Goal: Book appointment/travel/reservation

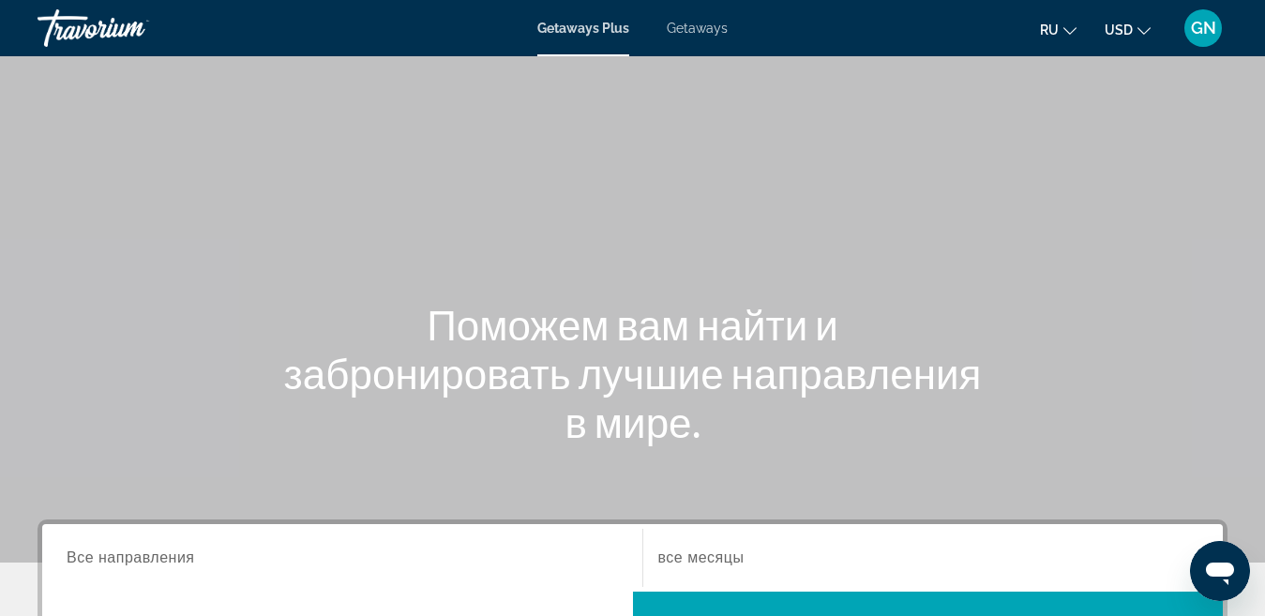
click at [708, 32] on span "Getaways" at bounding box center [697, 28] width 61 height 15
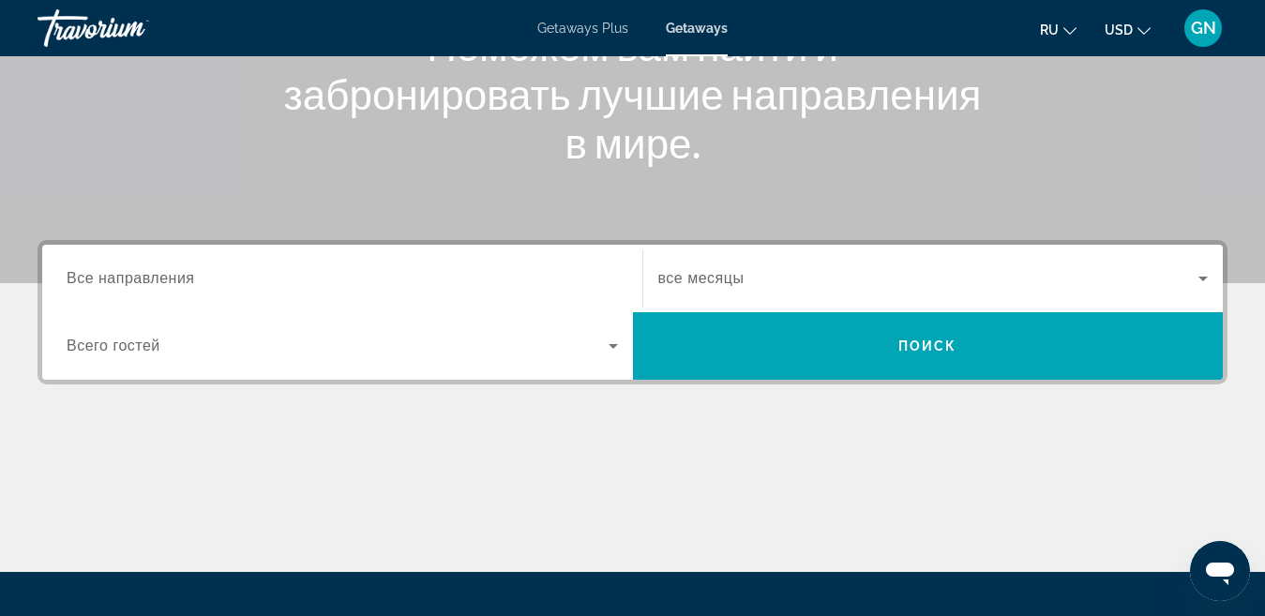
scroll to position [281, 0]
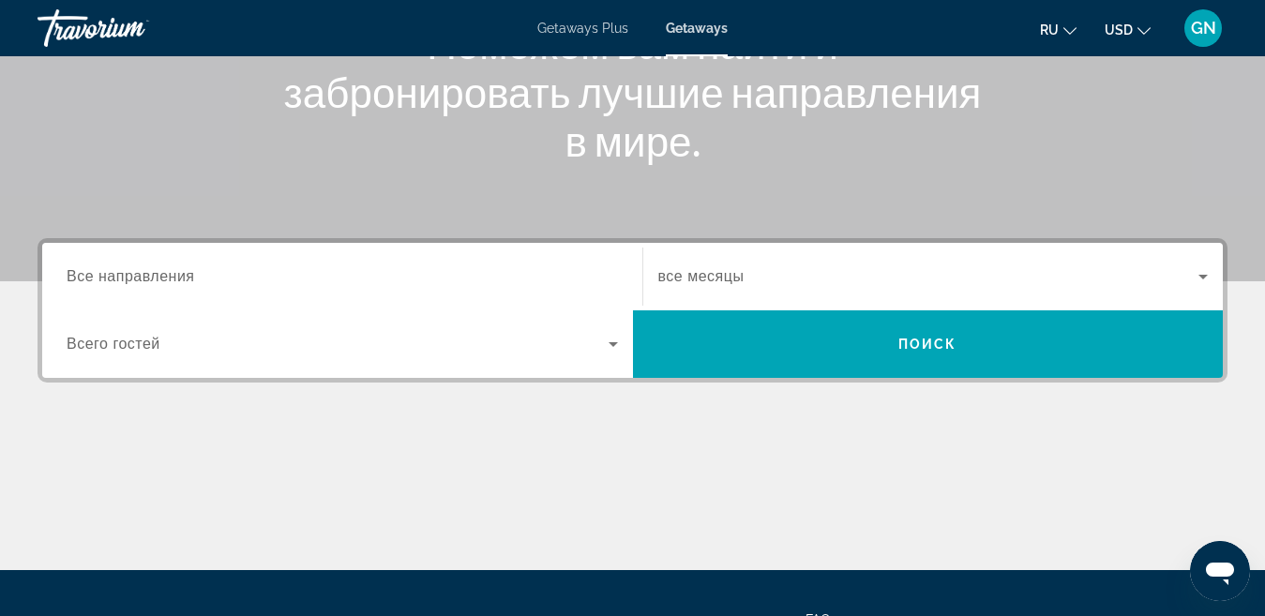
click at [165, 278] on span "Все направления" at bounding box center [131, 276] width 128 height 16
click at [165, 278] on input "Destination Все направления" at bounding box center [342, 277] width 551 height 23
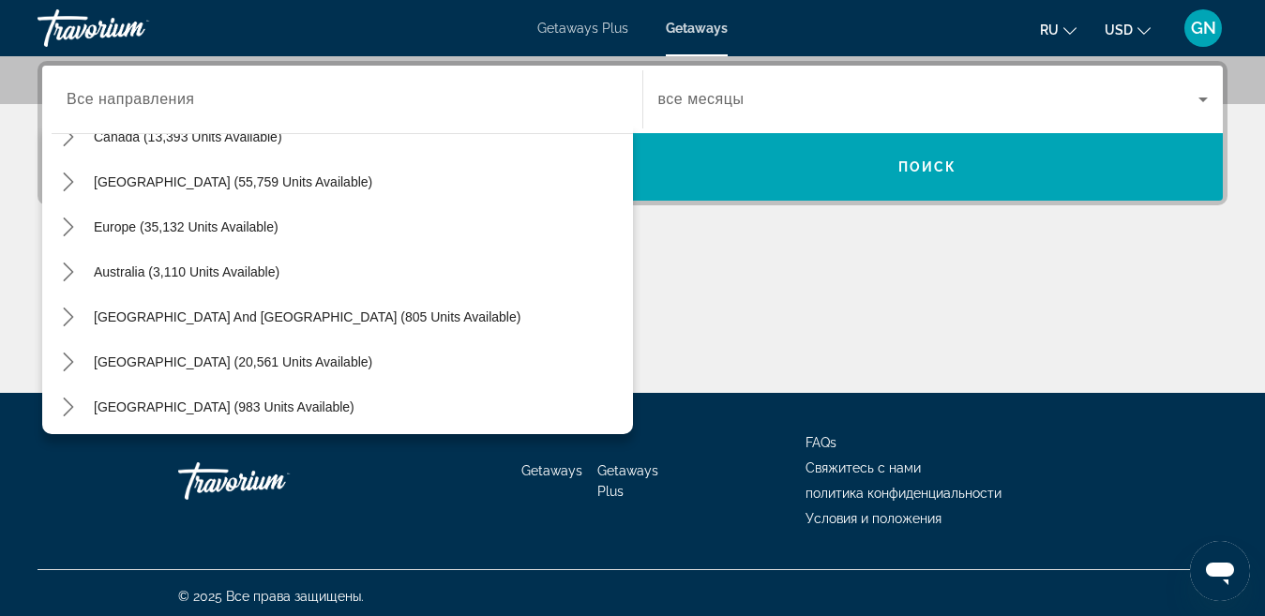
scroll to position [174, 0]
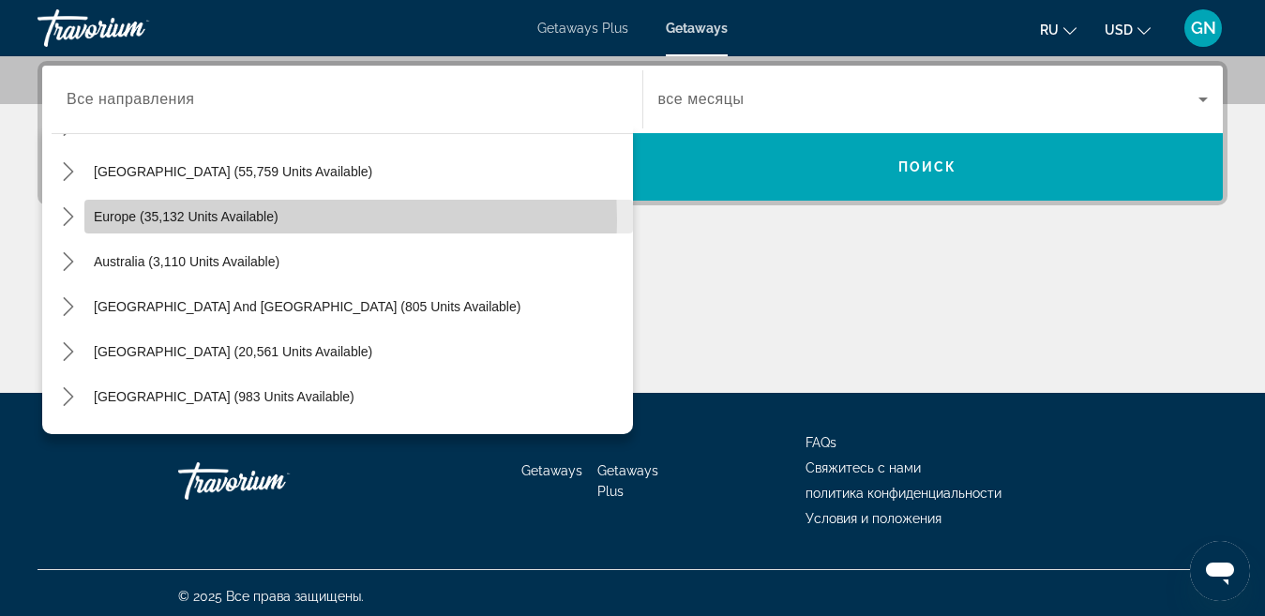
click at [212, 220] on span "Europe (35,132 units available)" at bounding box center [186, 216] width 185 height 15
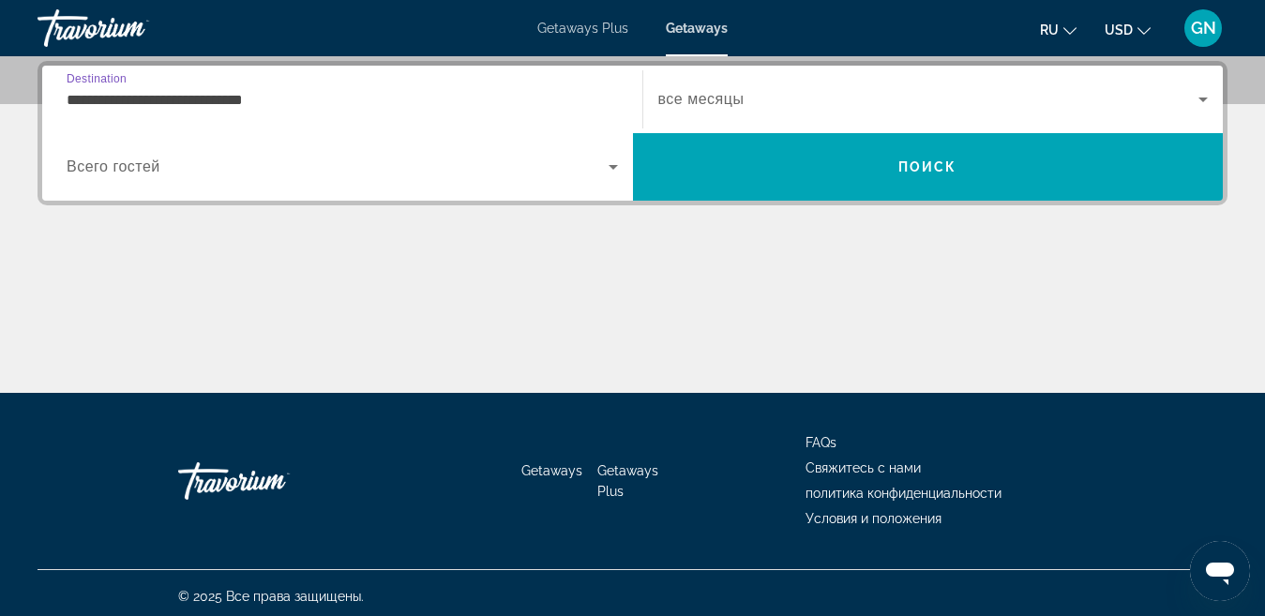
click at [253, 98] on input "**********" at bounding box center [342, 100] width 551 height 23
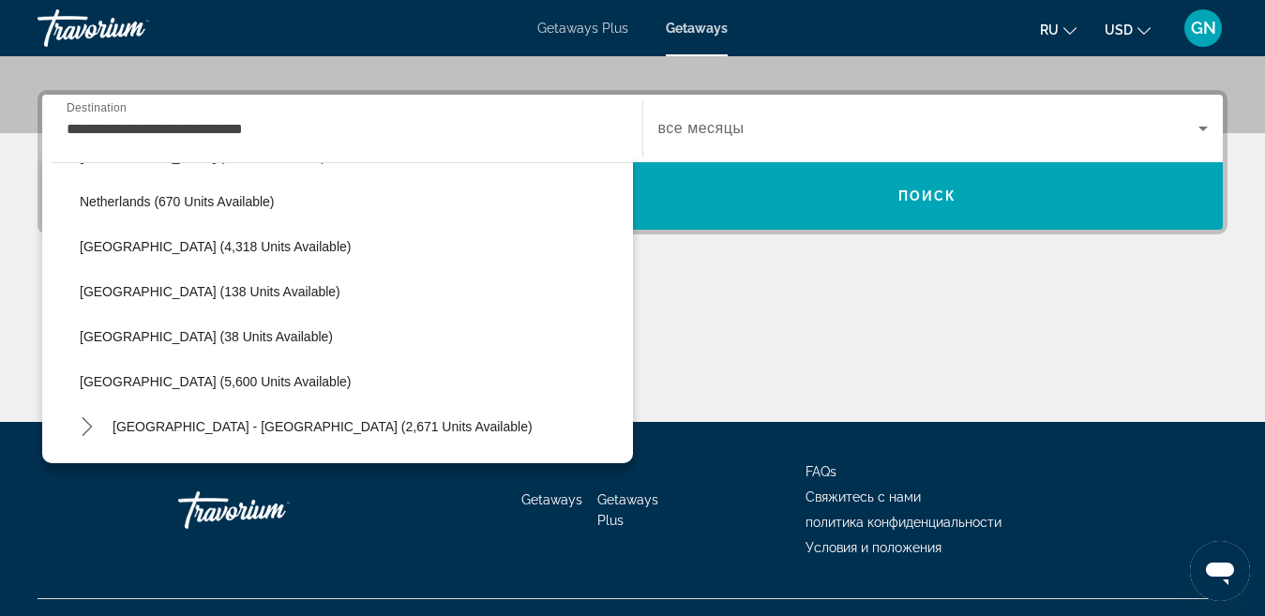
scroll to position [893, 0]
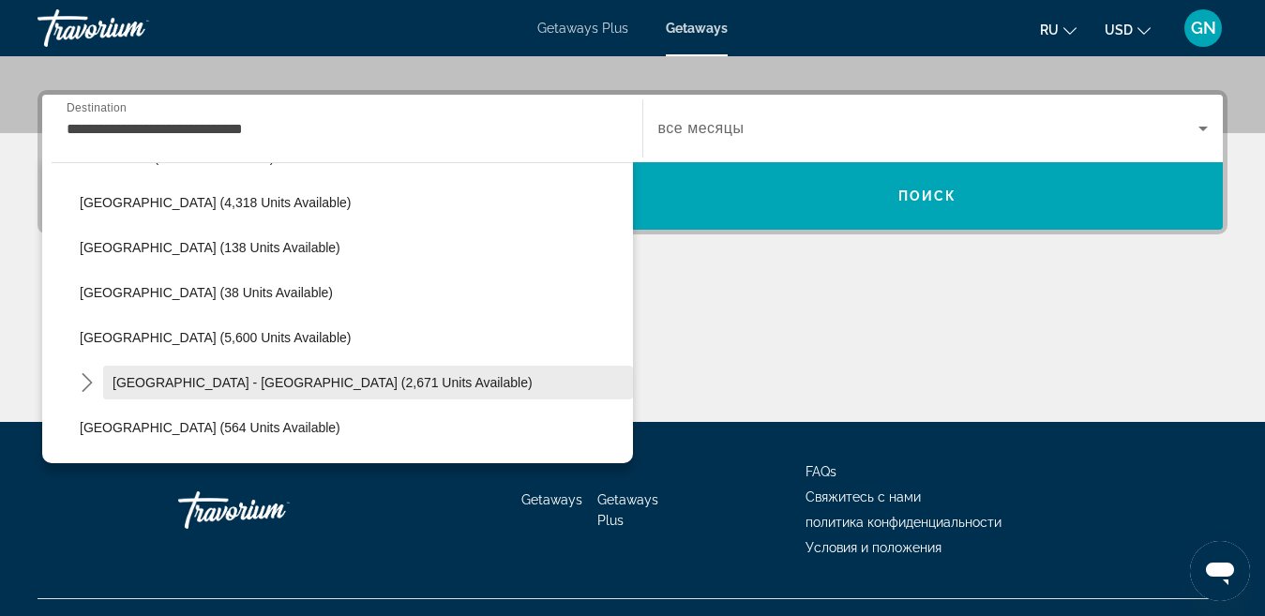
click at [245, 379] on span "[GEOGRAPHIC_DATA] - [GEOGRAPHIC_DATA] (2,671 units available)" at bounding box center [323, 382] width 420 height 15
type input "**********"
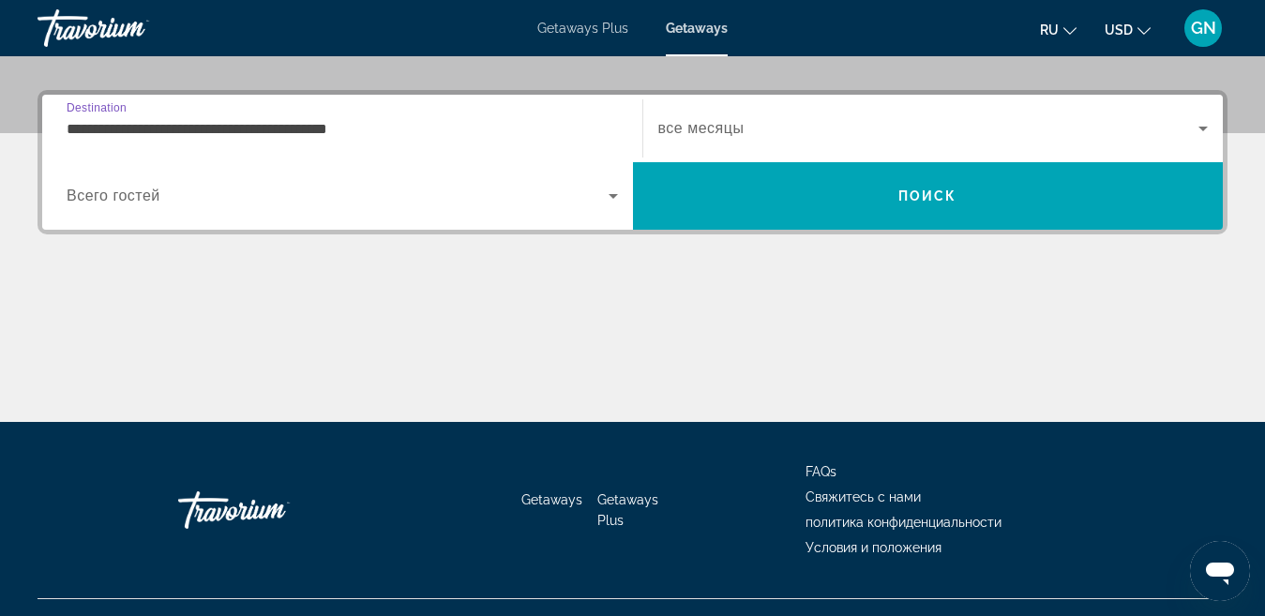
scroll to position [458, 0]
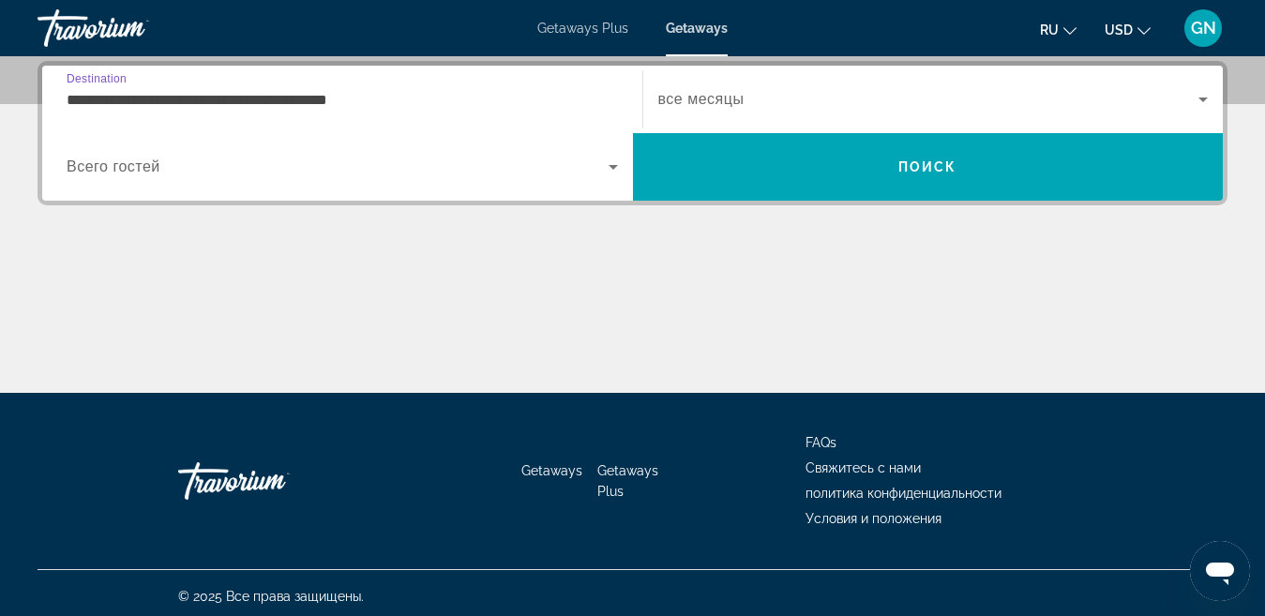
click at [738, 99] on span "все месяцы" at bounding box center [701, 99] width 86 height 16
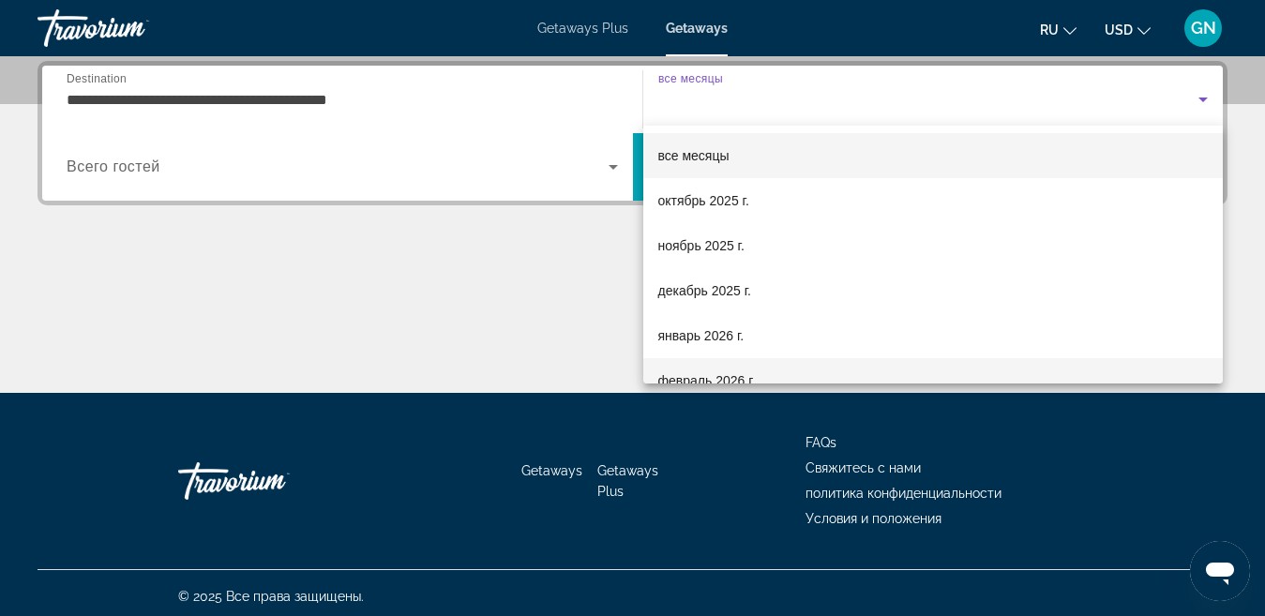
click at [715, 375] on span "февраль 2026 г." at bounding box center [707, 380] width 98 height 23
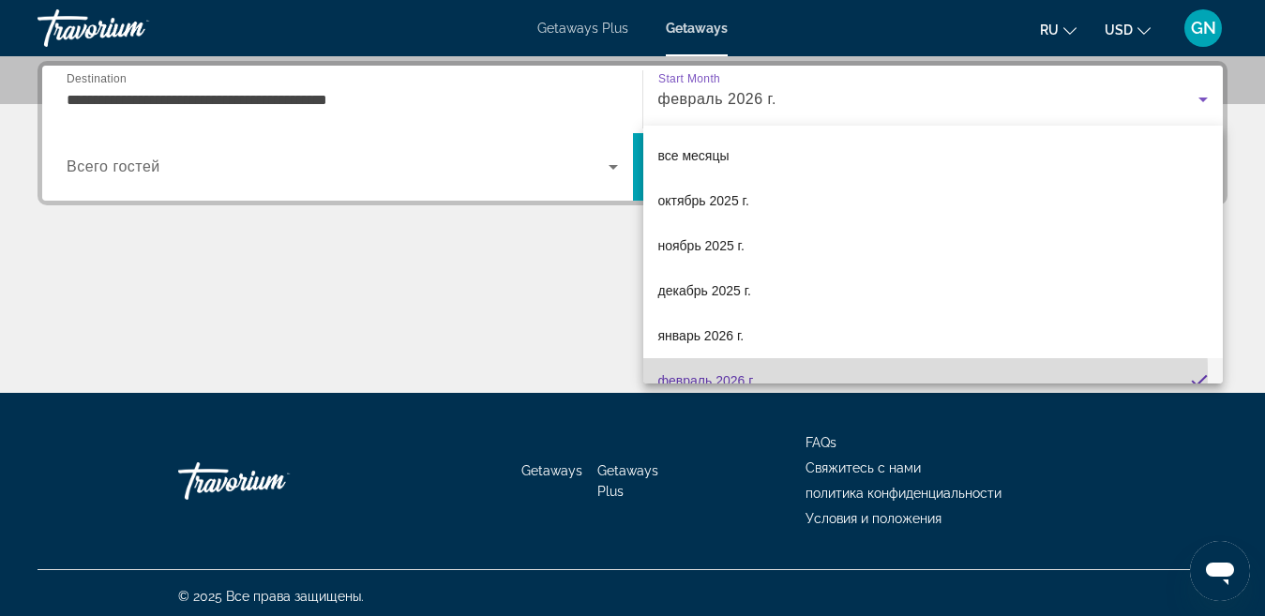
scroll to position [0, 0]
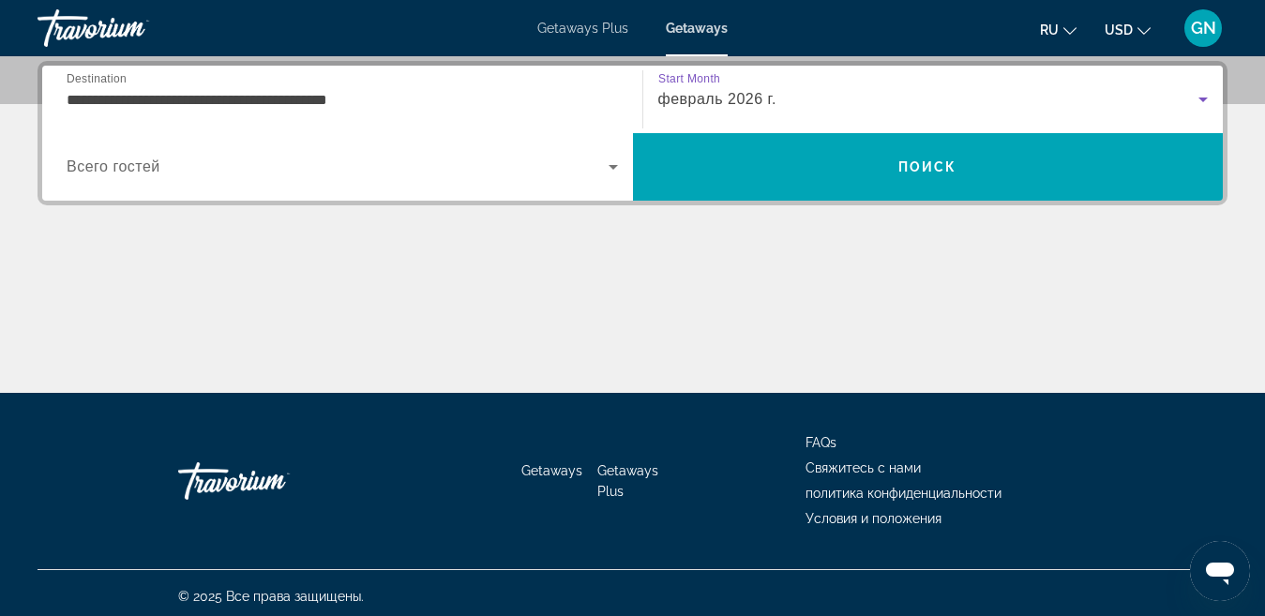
click at [763, 100] on span "февраль 2026 г." at bounding box center [717, 99] width 118 height 16
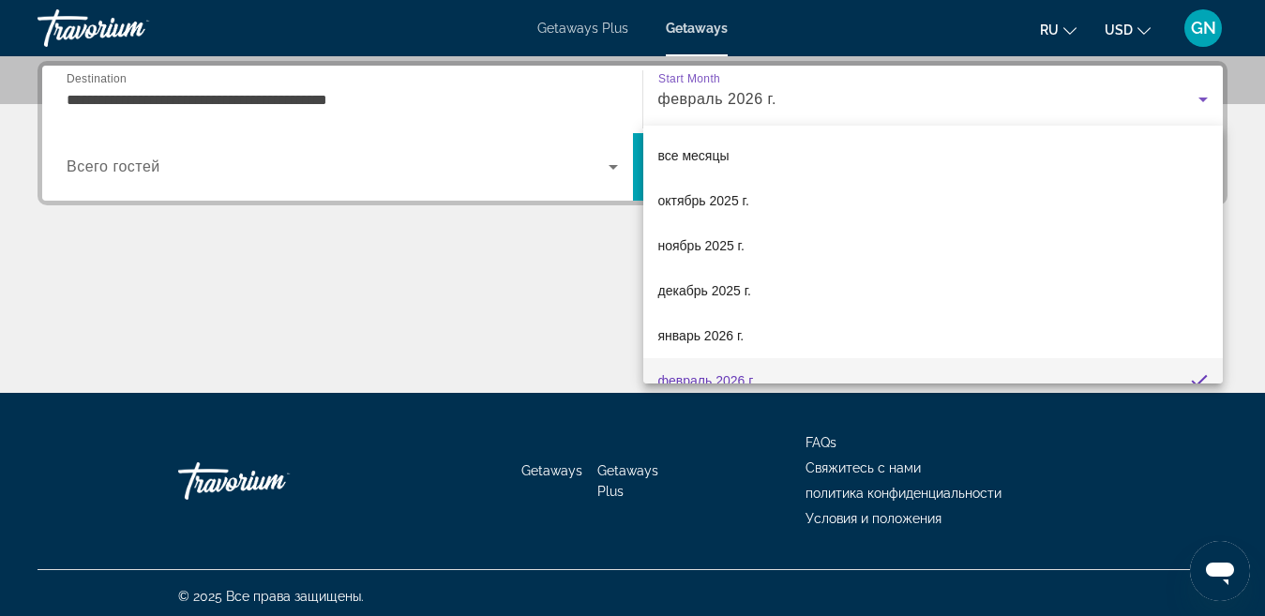
scroll to position [20, 0]
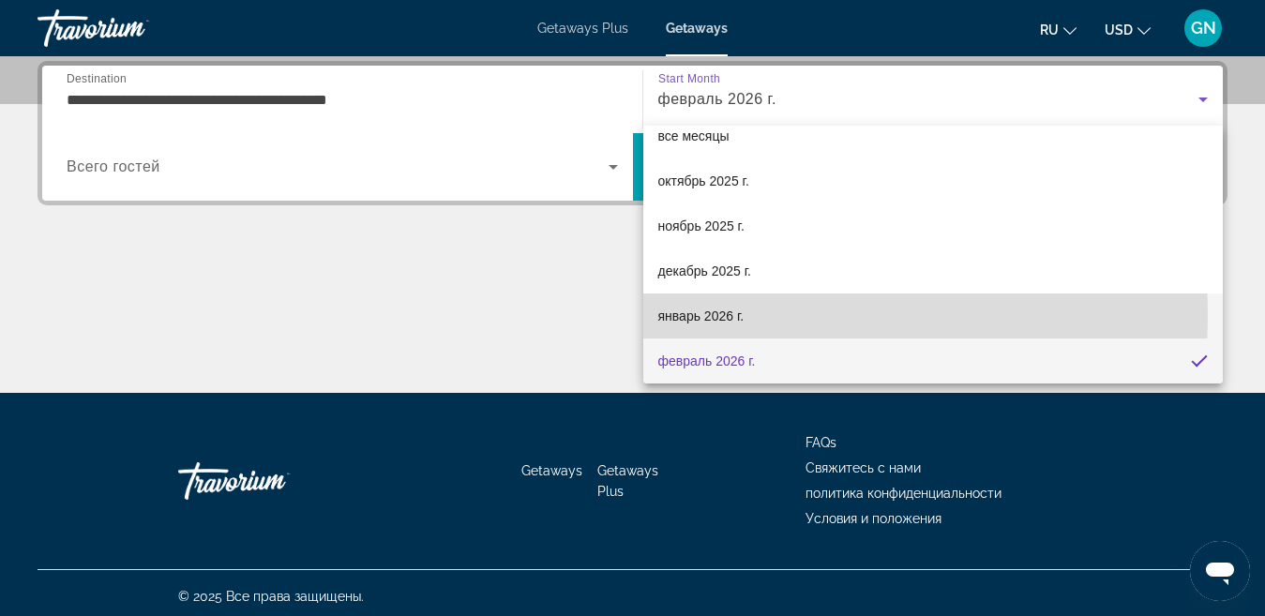
click at [729, 315] on span "январь 2026 г." at bounding box center [701, 316] width 86 height 23
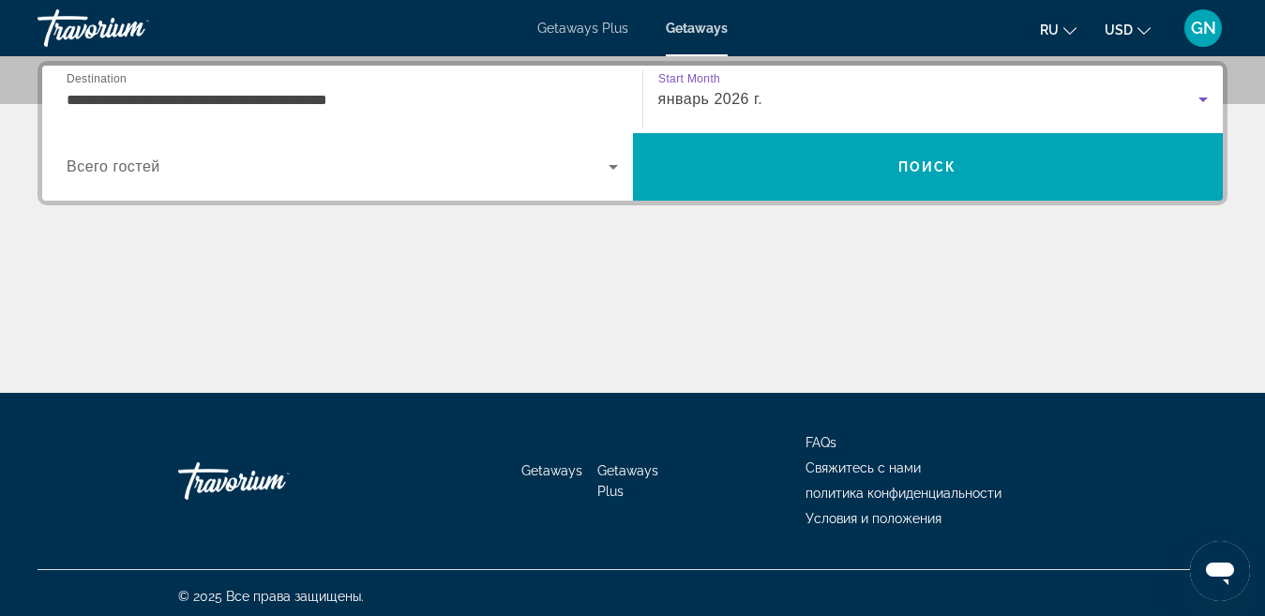
click at [737, 92] on span "январь 2026 г." at bounding box center [710, 99] width 105 height 16
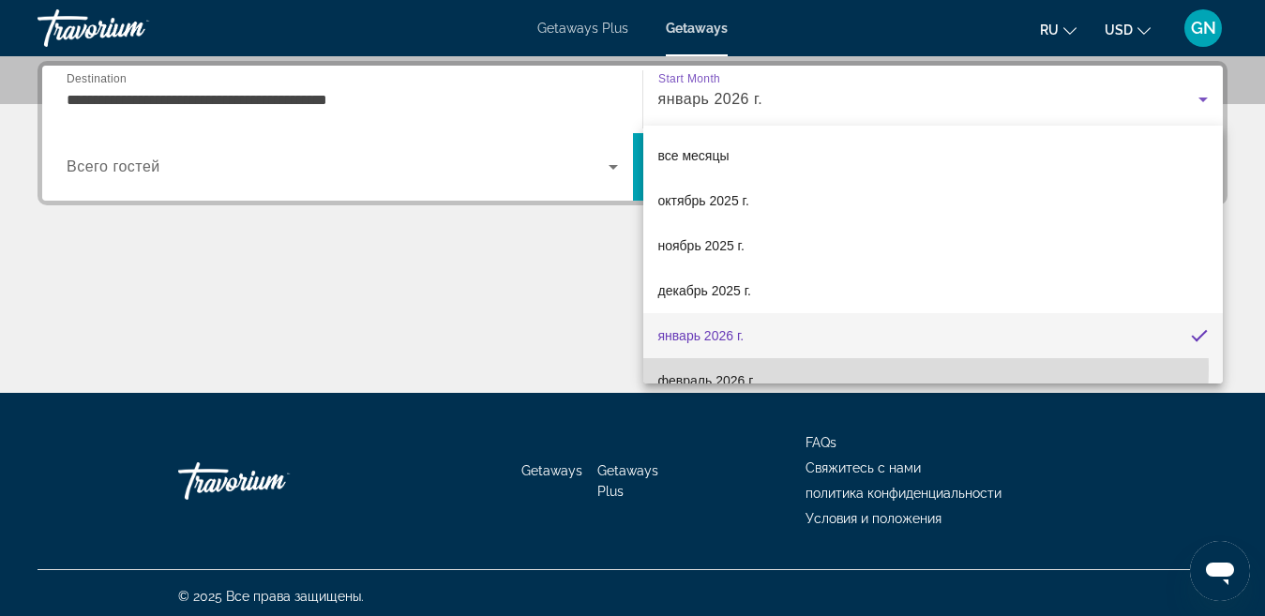
click at [740, 367] on mat-option "февраль 2026 г." at bounding box center [933, 380] width 580 height 45
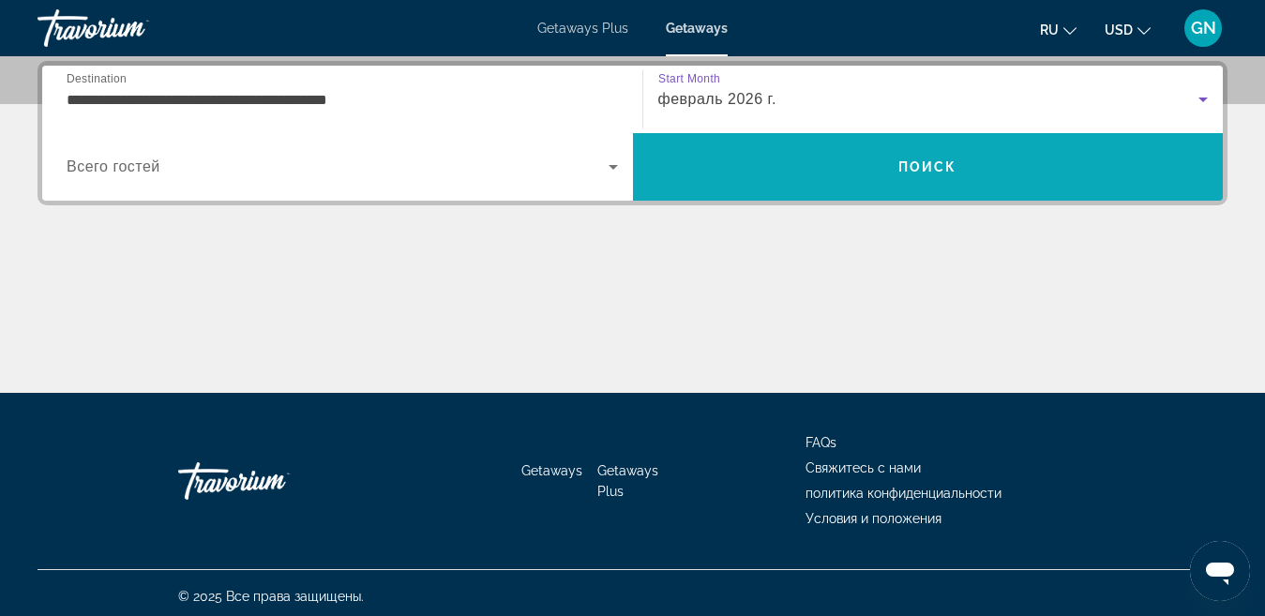
click at [864, 169] on span "Search" at bounding box center [928, 166] width 591 height 45
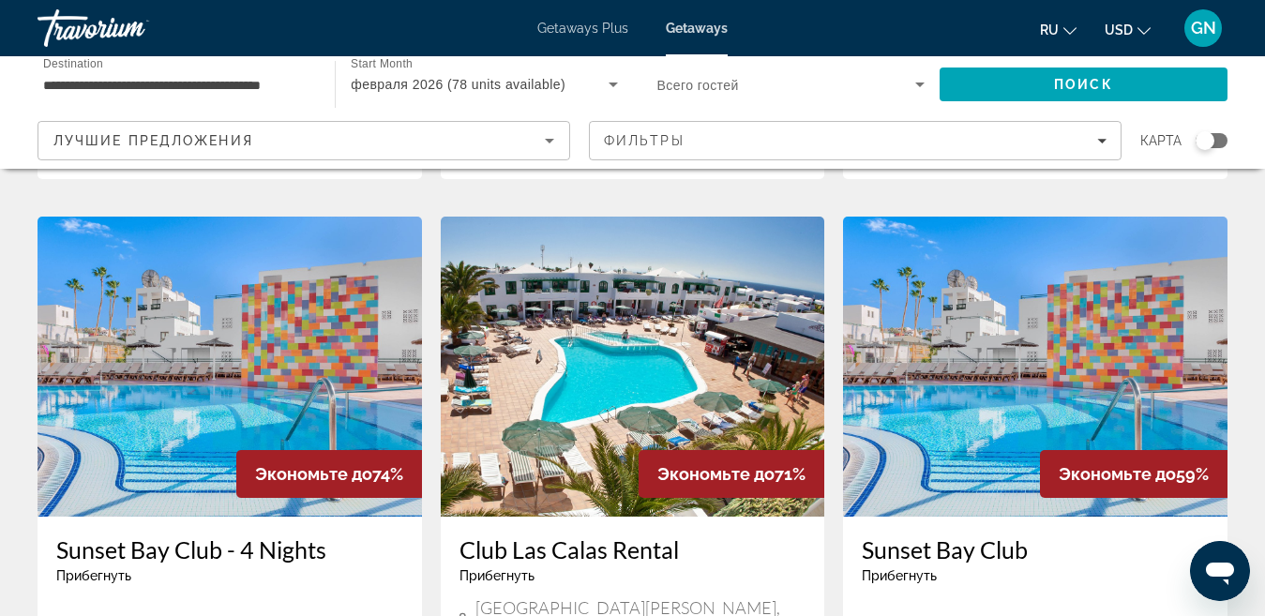
scroll to position [656, 0]
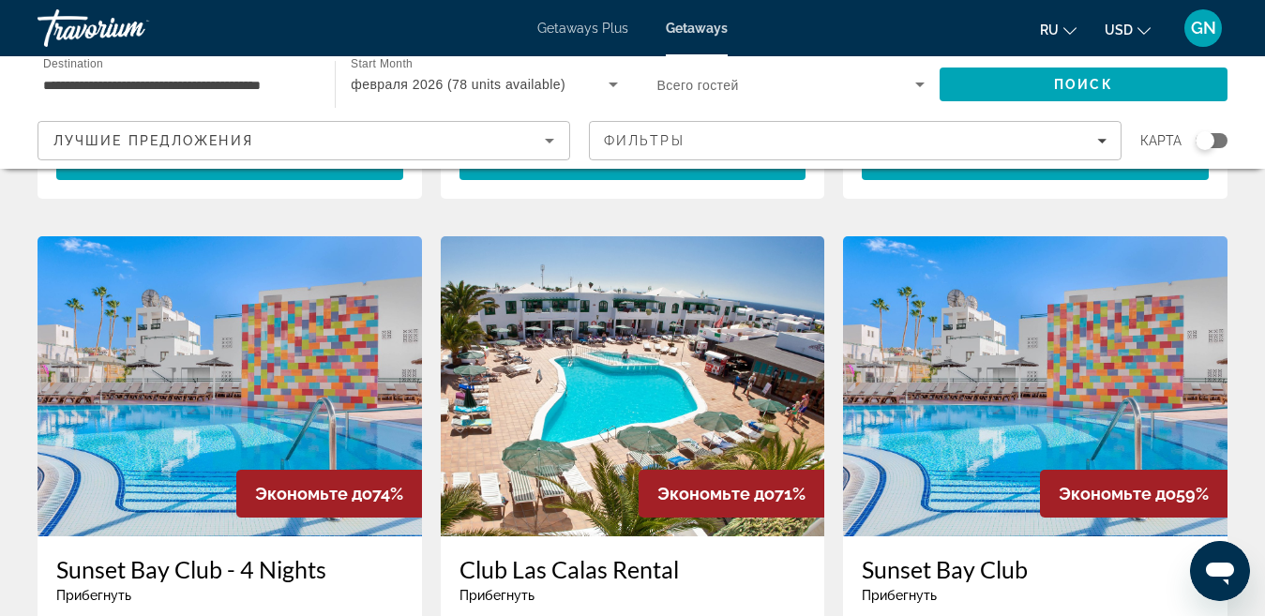
click at [647, 406] on img "Main content" at bounding box center [633, 386] width 384 height 300
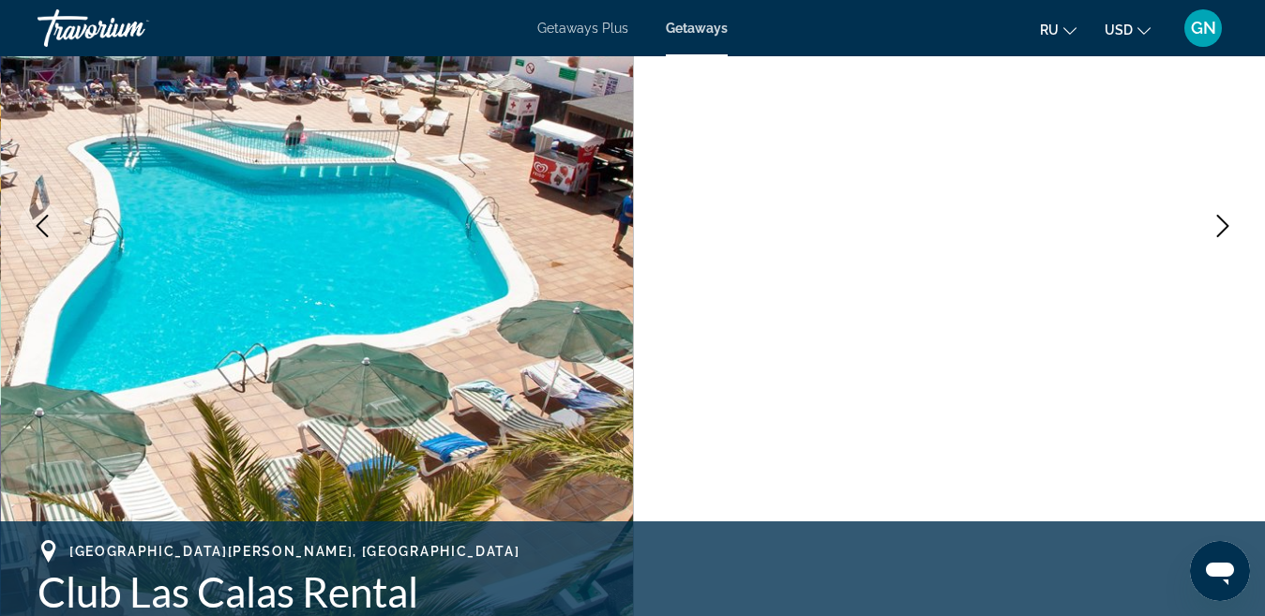
scroll to position [281, 0]
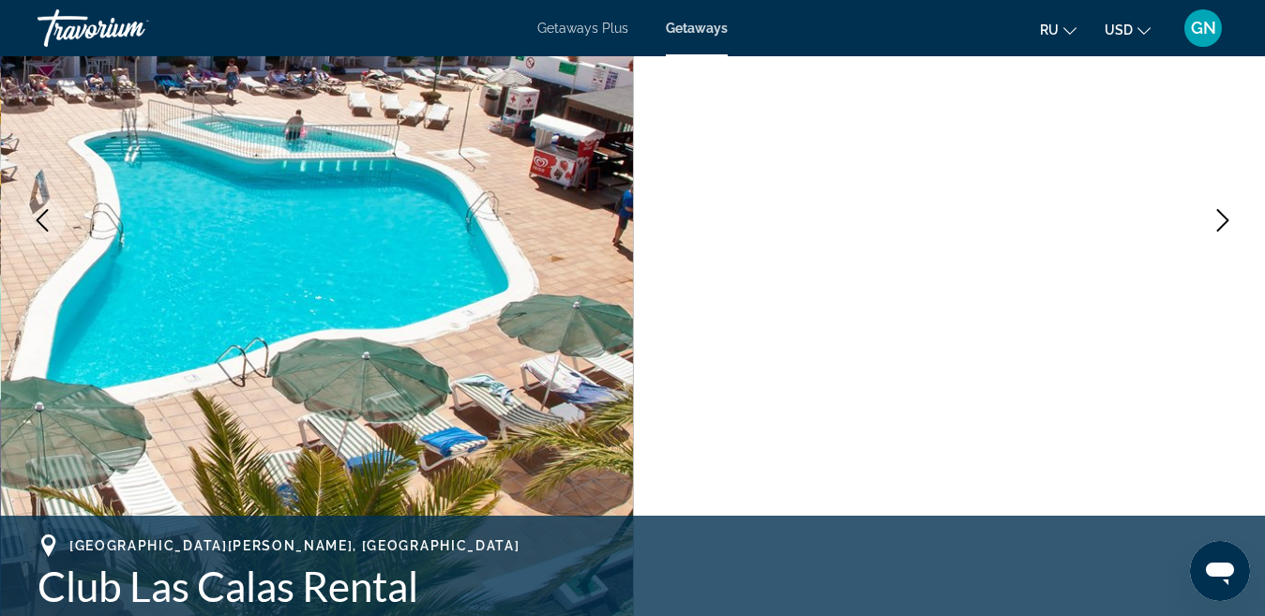
click at [1216, 220] on icon "Next image" at bounding box center [1222, 220] width 23 height 23
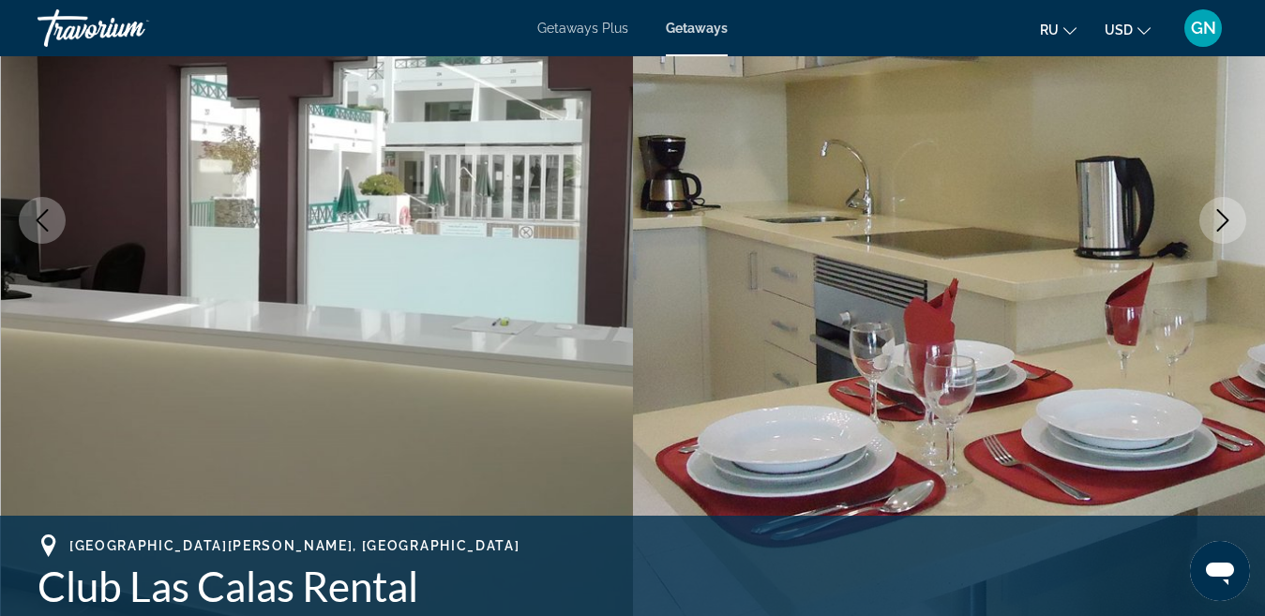
click at [1229, 224] on icon "Next image" at bounding box center [1222, 220] width 23 height 23
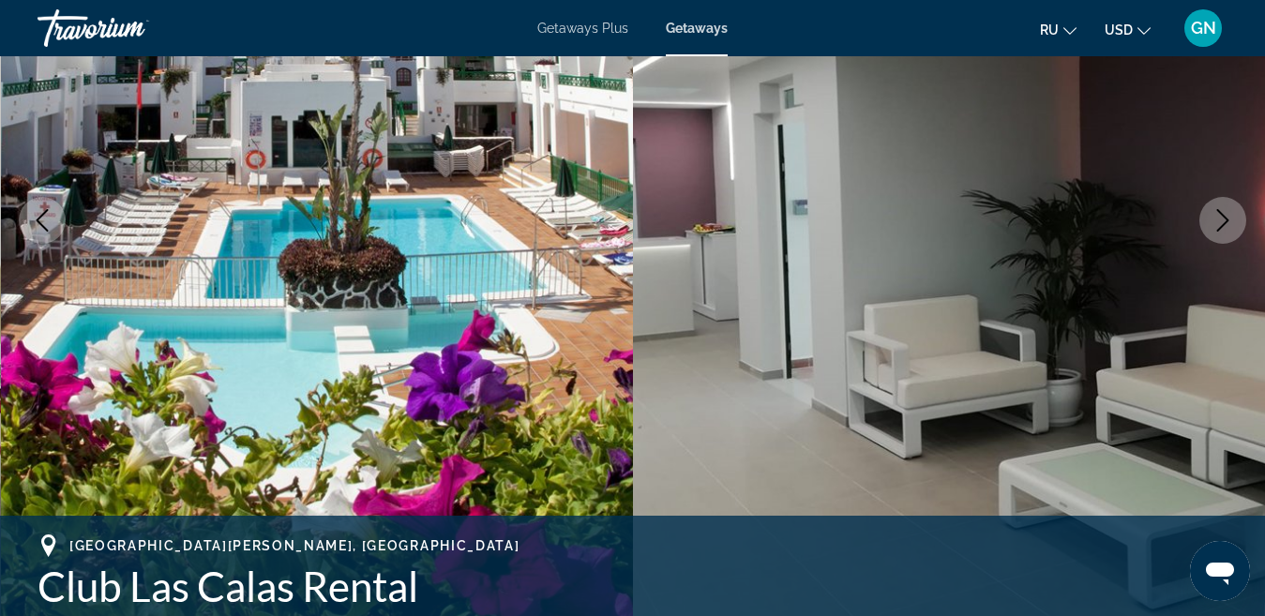
click at [1229, 224] on icon "Next image" at bounding box center [1222, 220] width 23 height 23
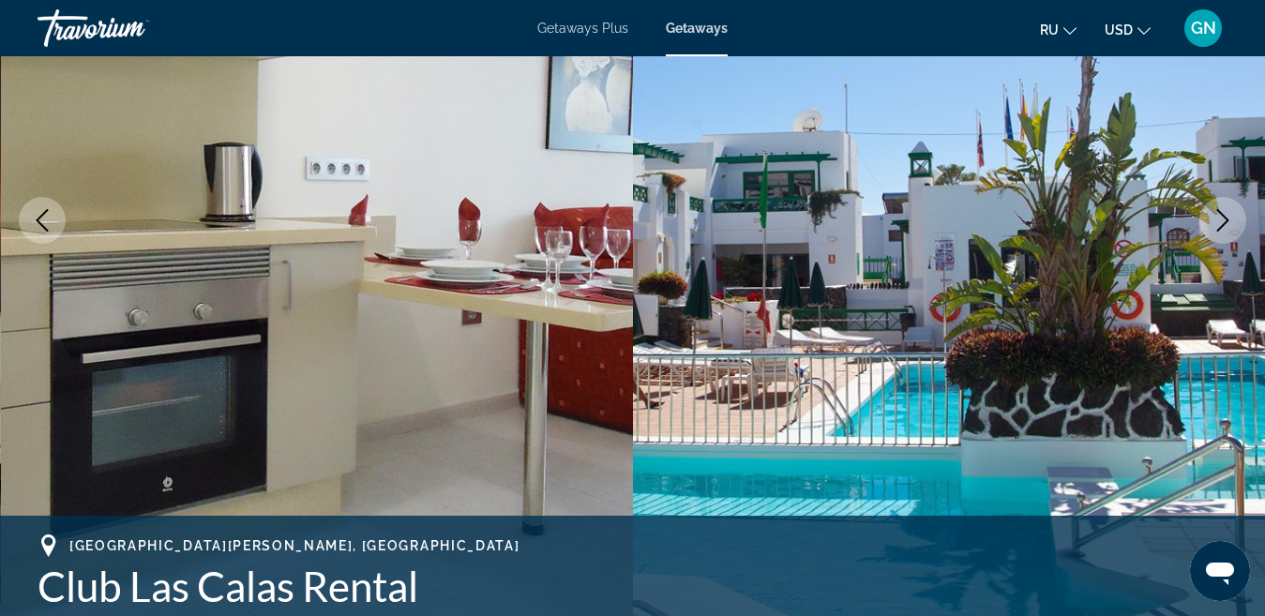
click at [1229, 224] on icon "Next image" at bounding box center [1222, 220] width 23 height 23
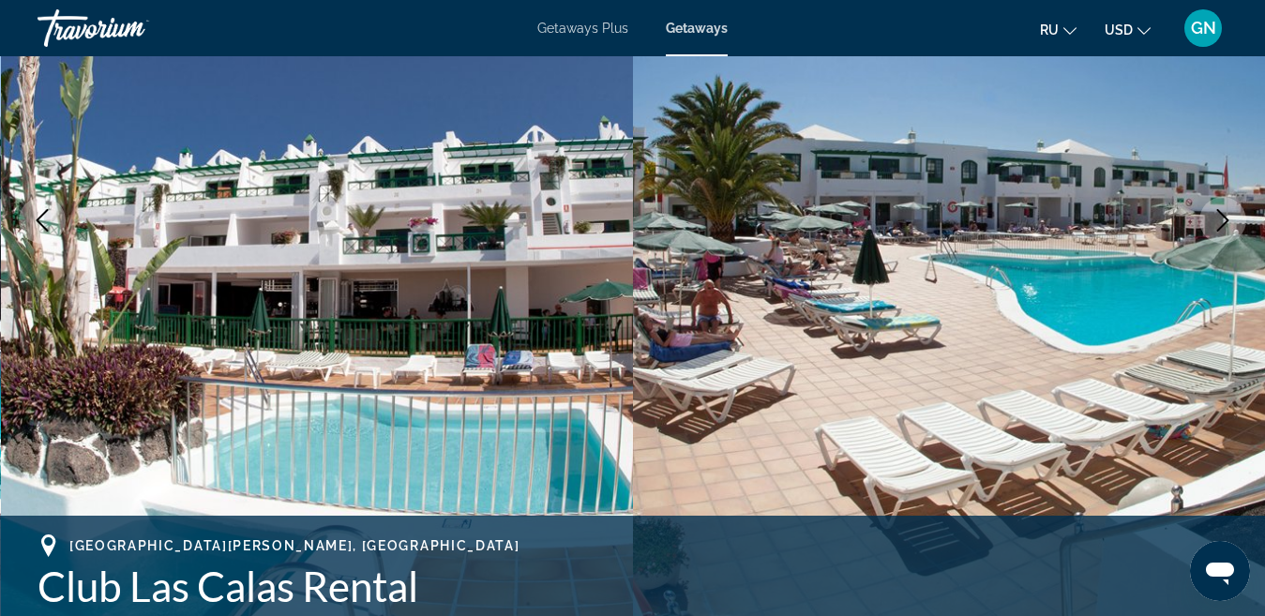
click at [1229, 224] on icon "Next image" at bounding box center [1222, 220] width 23 height 23
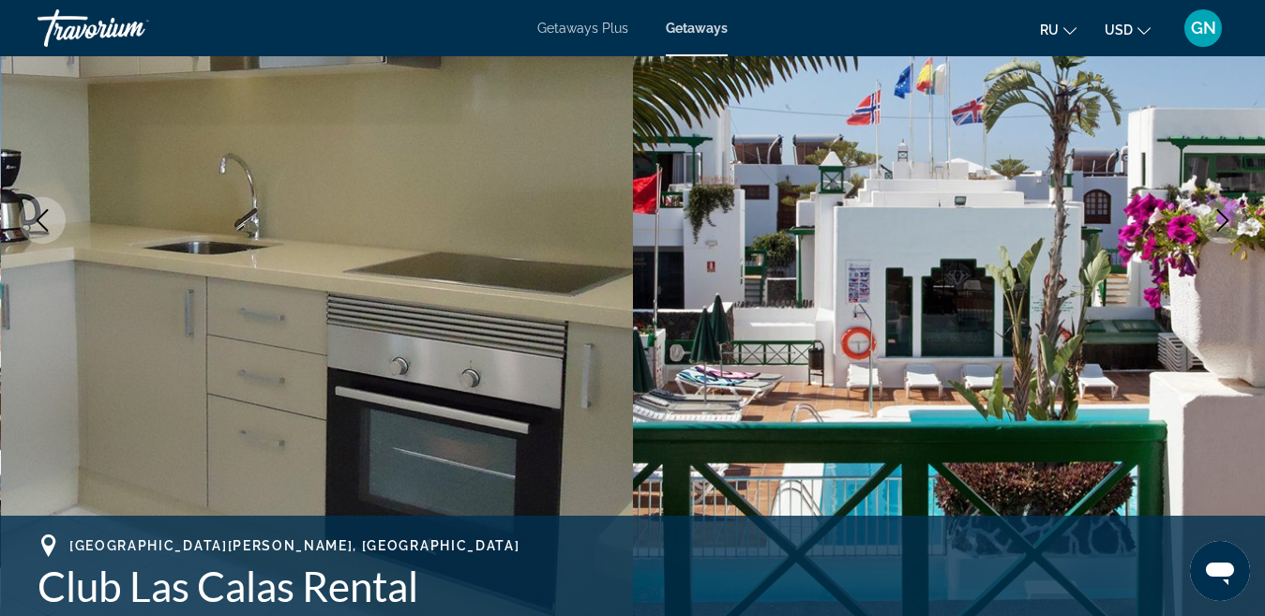
click at [1229, 224] on icon "Next image" at bounding box center [1222, 220] width 23 height 23
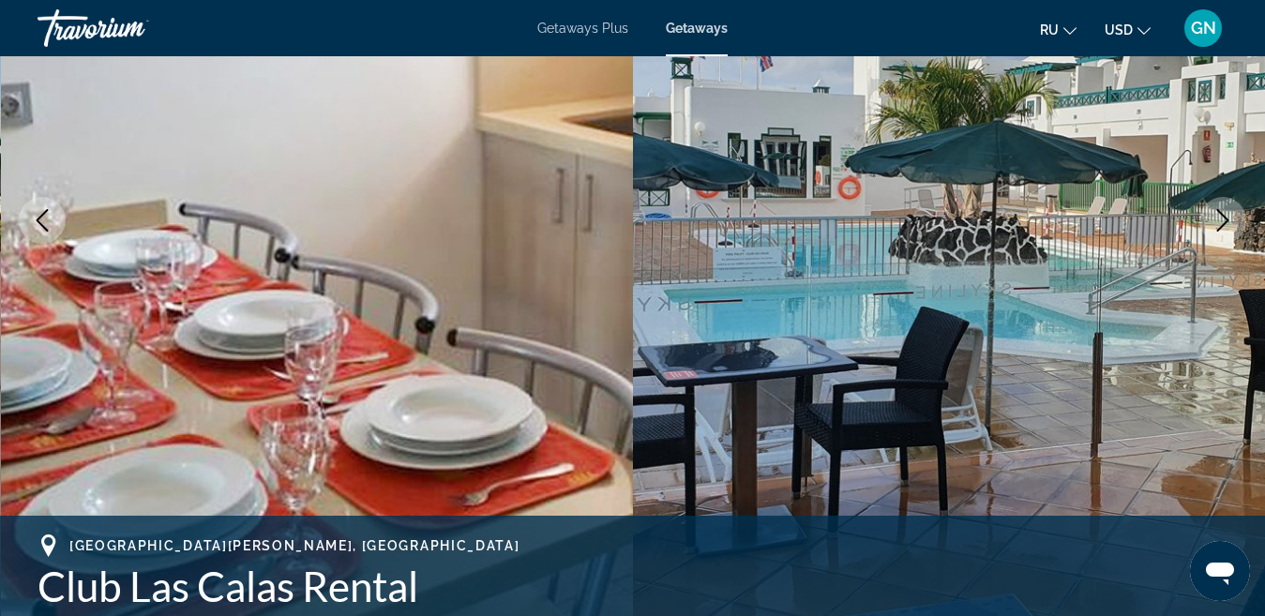
click at [1229, 224] on icon "Next image" at bounding box center [1222, 220] width 23 height 23
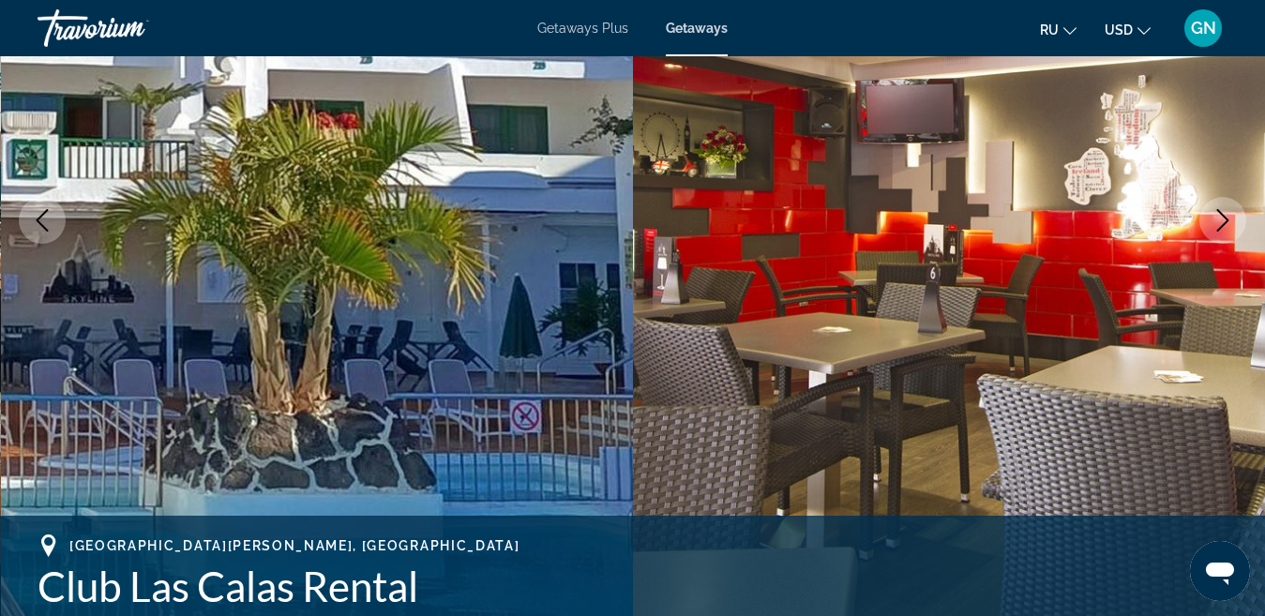
click at [1223, 218] on icon "Next image" at bounding box center [1222, 220] width 23 height 23
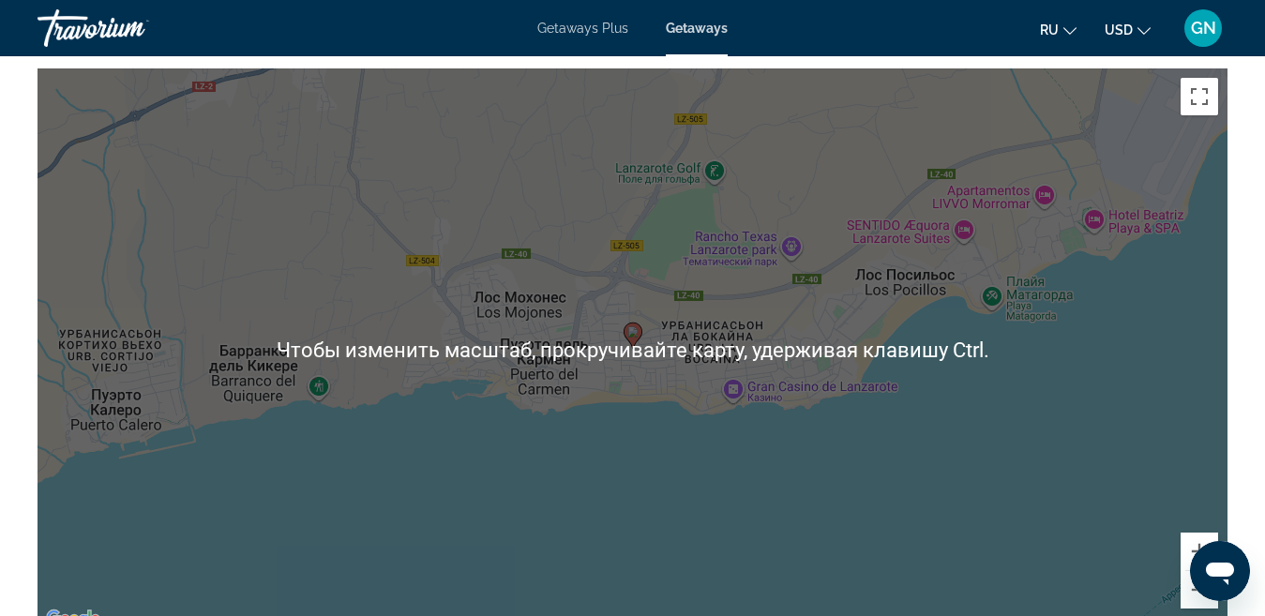
scroll to position [3029, 0]
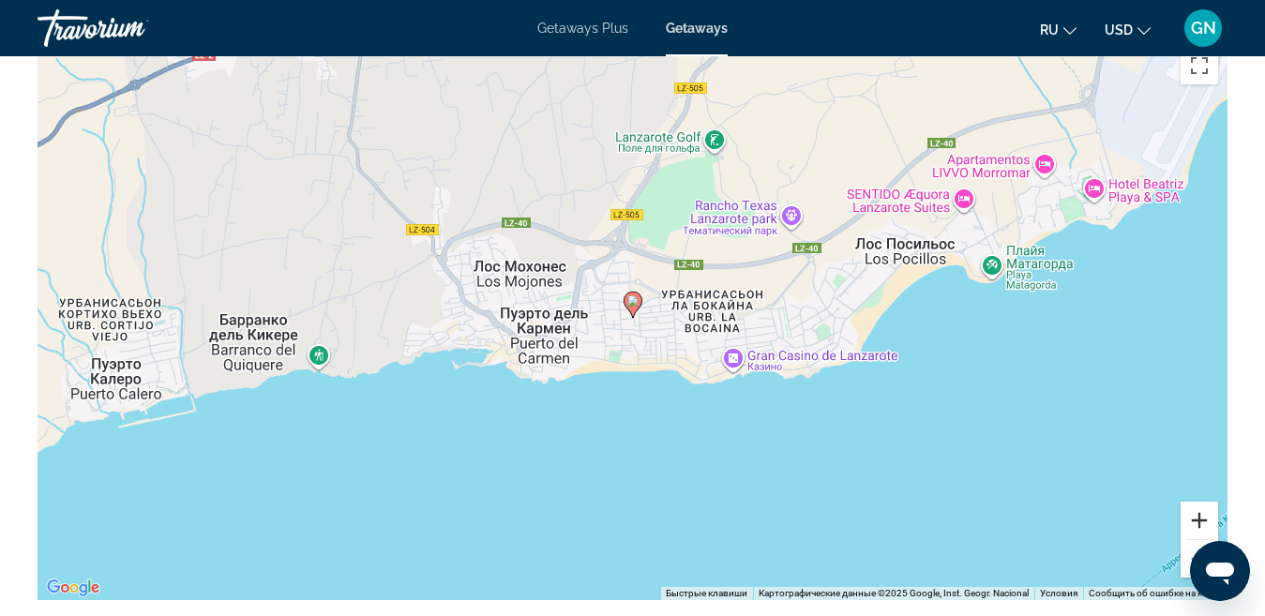
click at [1196, 524] on button "Увеличить" at bounding box center [1199, 521] width 38 height 38
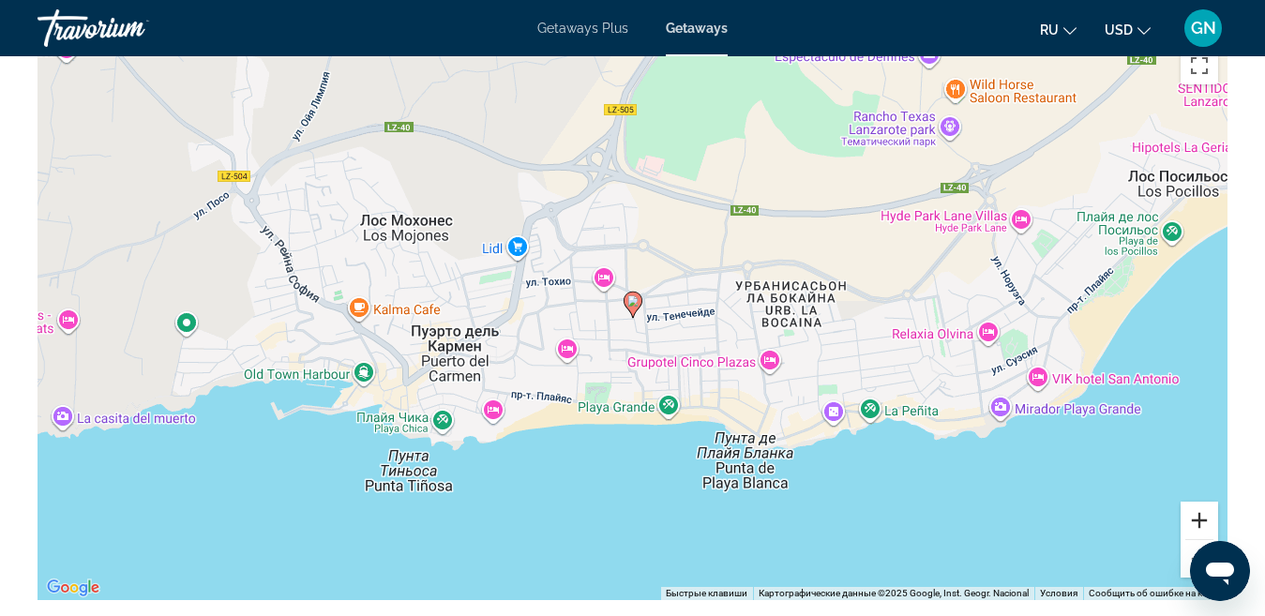
click at [1196, 524] on button "Увеличить" at bounding box center [1199, 521] width 38 height 38
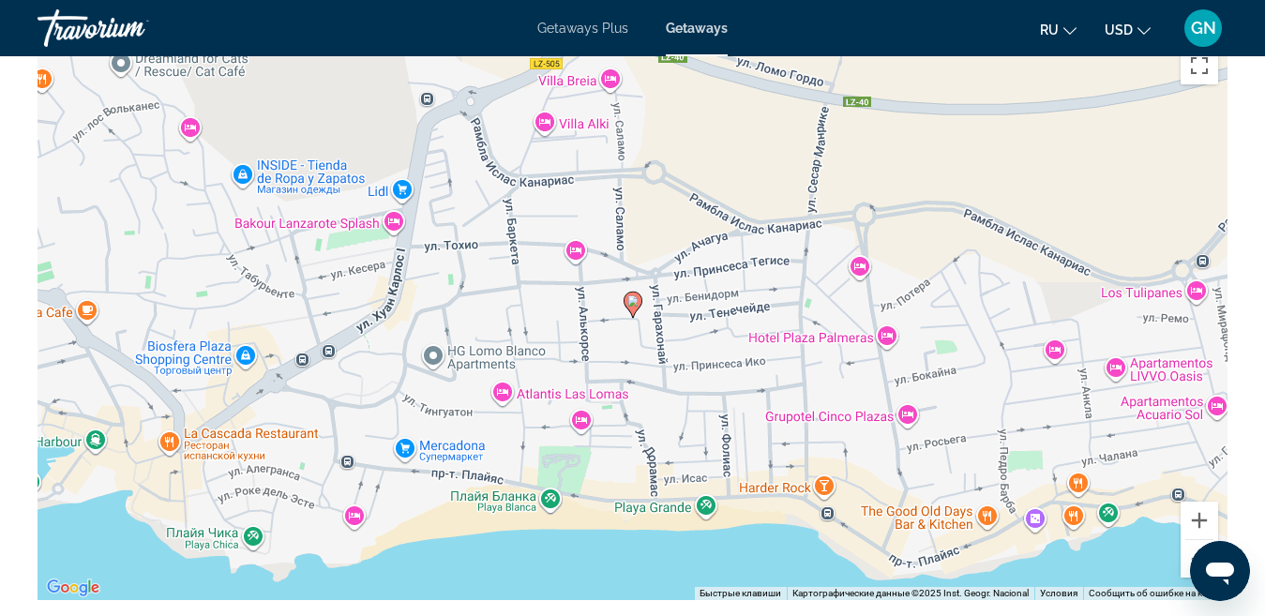
click at [634, 305] on image "Main content" at bounding box center [632, 300] width 11 height 11
click at [1194, 547] on button "Уменьшить" at bounding box center [1199, 559] width 38 height 38
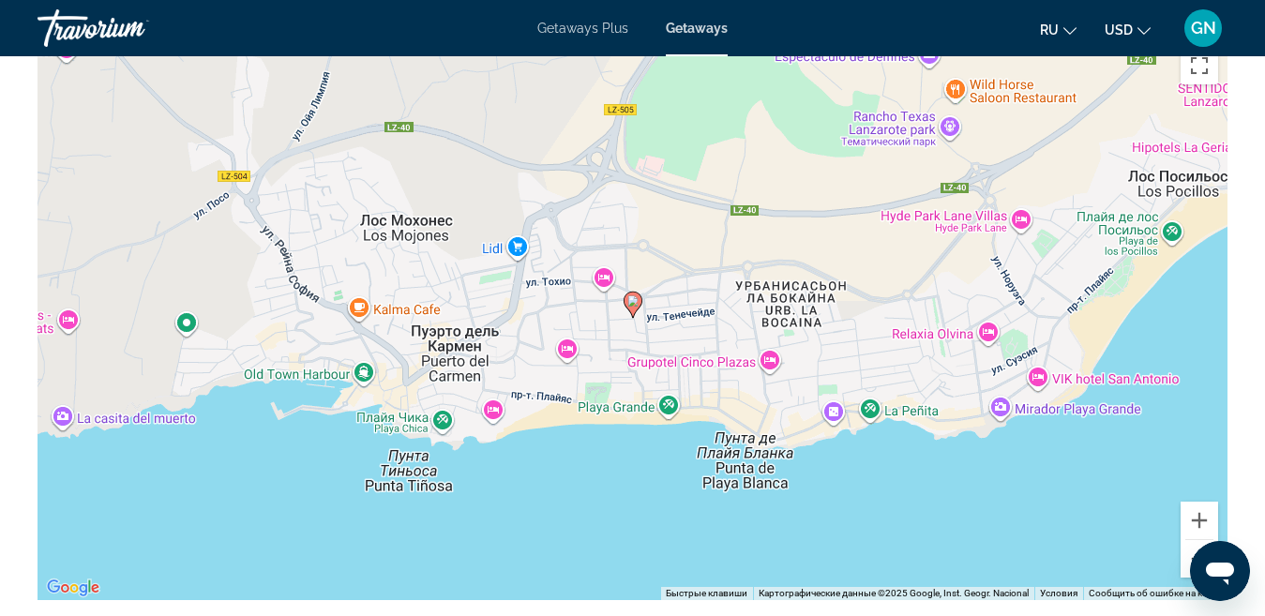
click at [1194, 547] on button "Уменьшить" at bounding box center [1199, 559] width 38 height 38
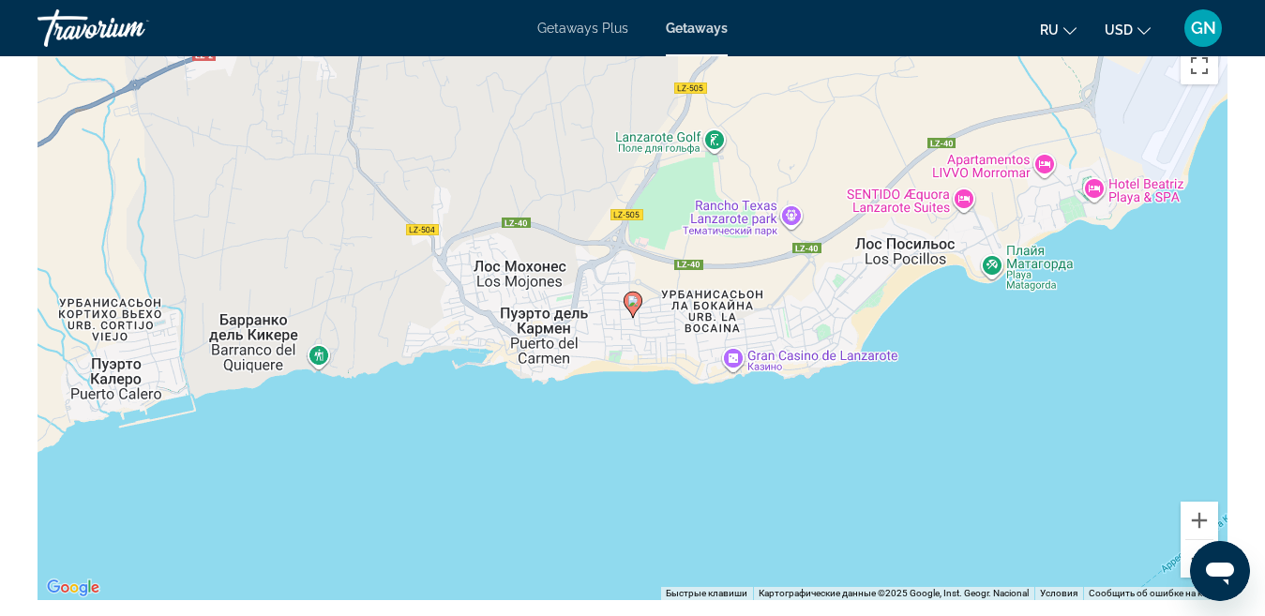
click at [1194, 547] on button "Уменьшить" at bounding box center [1199, 559] width 38 height 38
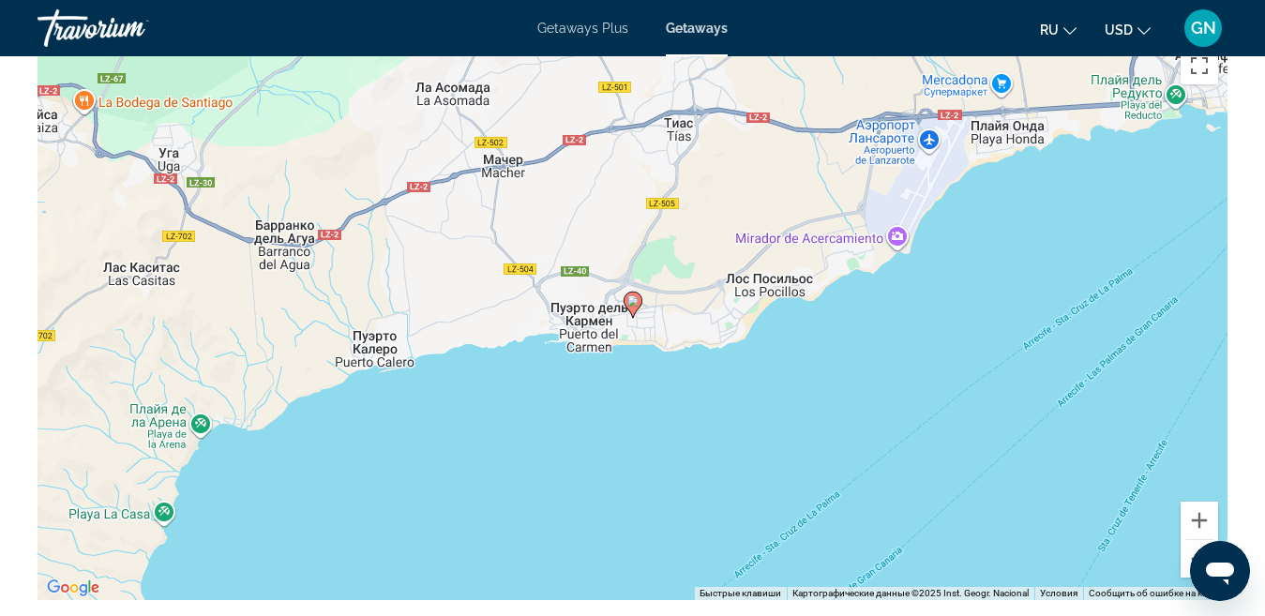
click at [1194, 547] on button "Уменьшить" at bounding box center [1199, 559] width 38 height 38
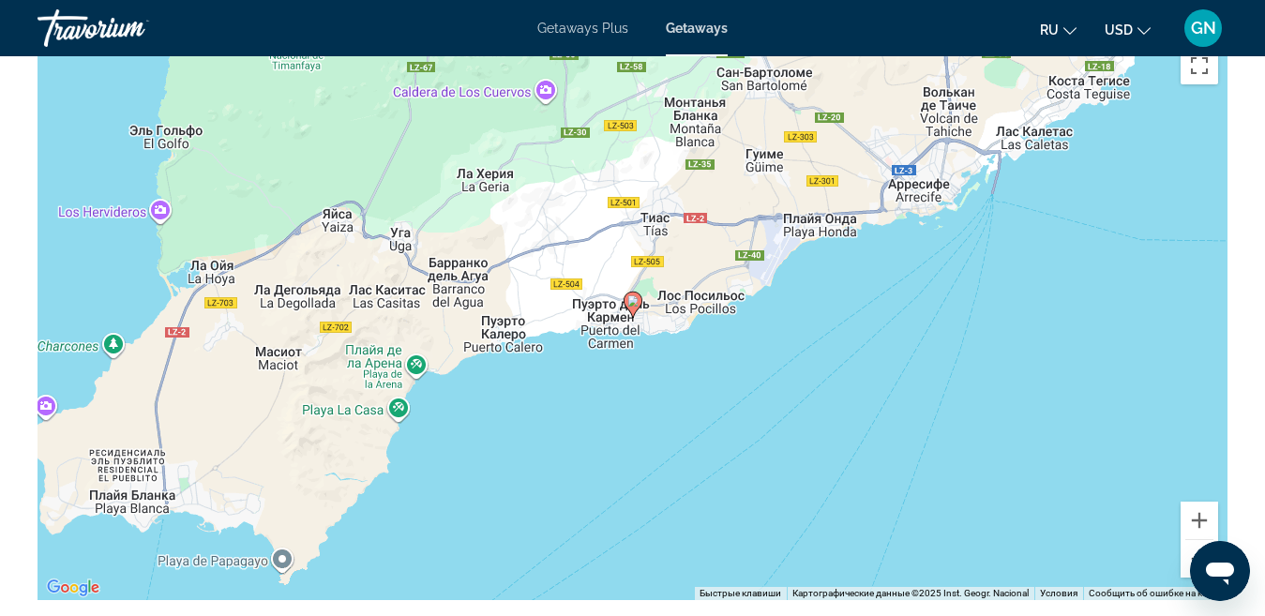
click at [1194, 547] on button "Уменьшить" at bounding box center [1199, 559] width 38 height 38
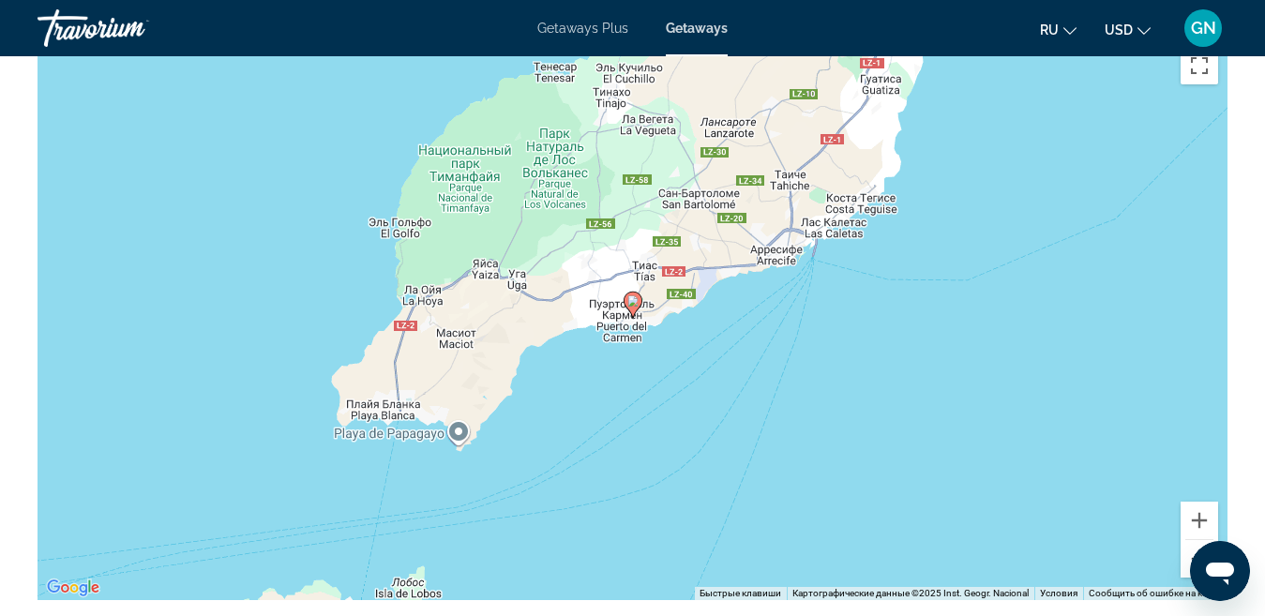
click at [1194, 547] on button "Уменьшить" at bounding box center [1199, 559] width 38 height 38
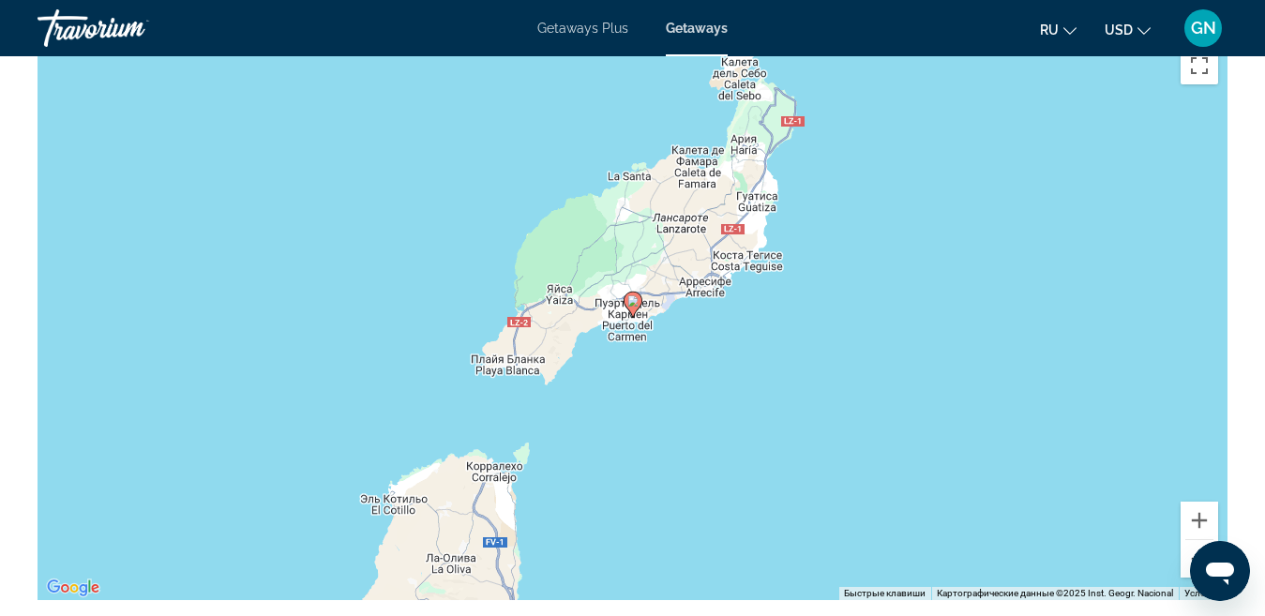
click at [1194, 547] on button "Уменьшить" at bounding box center [1199, 559] width 38 height 38
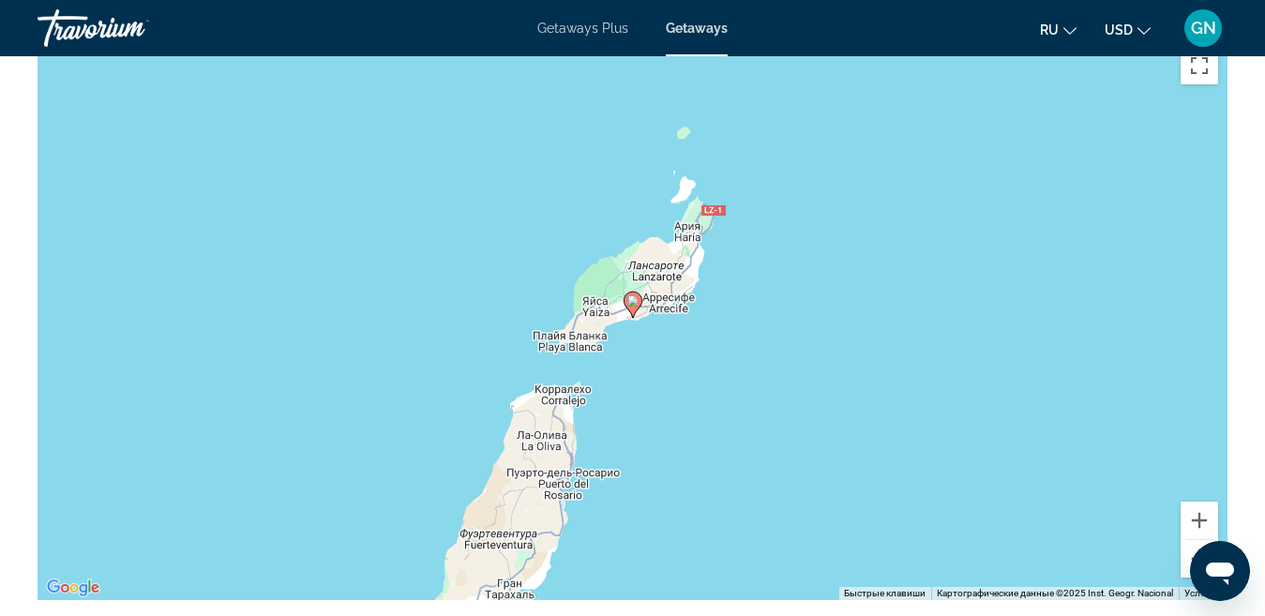
click at [1194, 547] on button "Уменьшить" at bounding box center [1199, 559] width 38 height 38
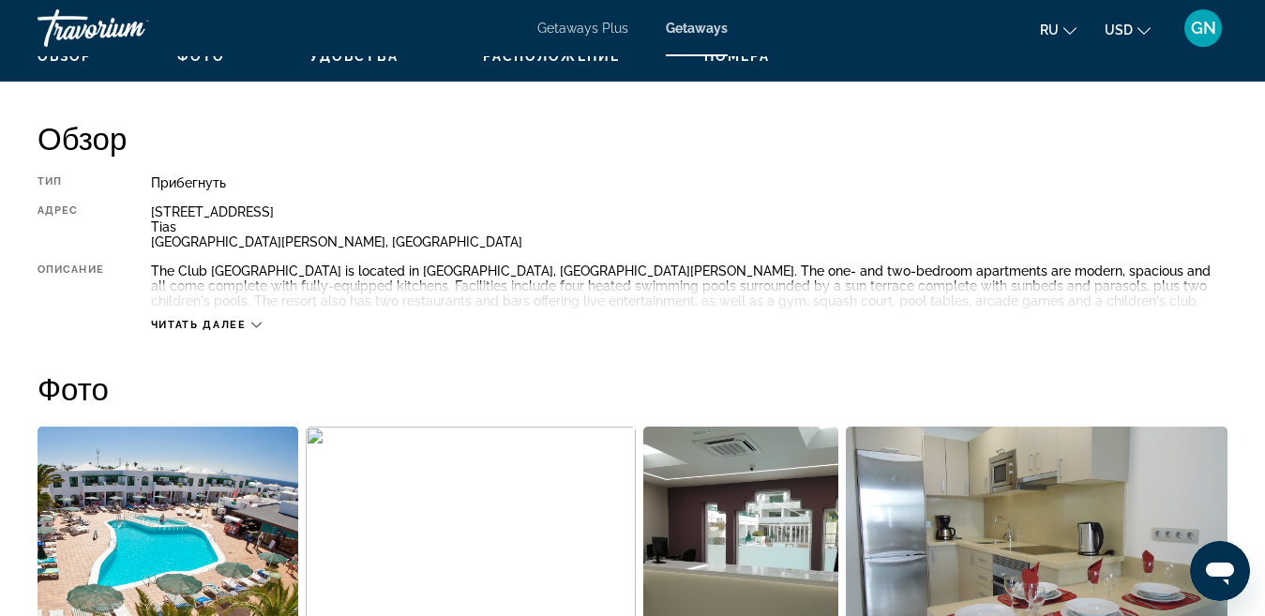
scroll to position [591, 0]
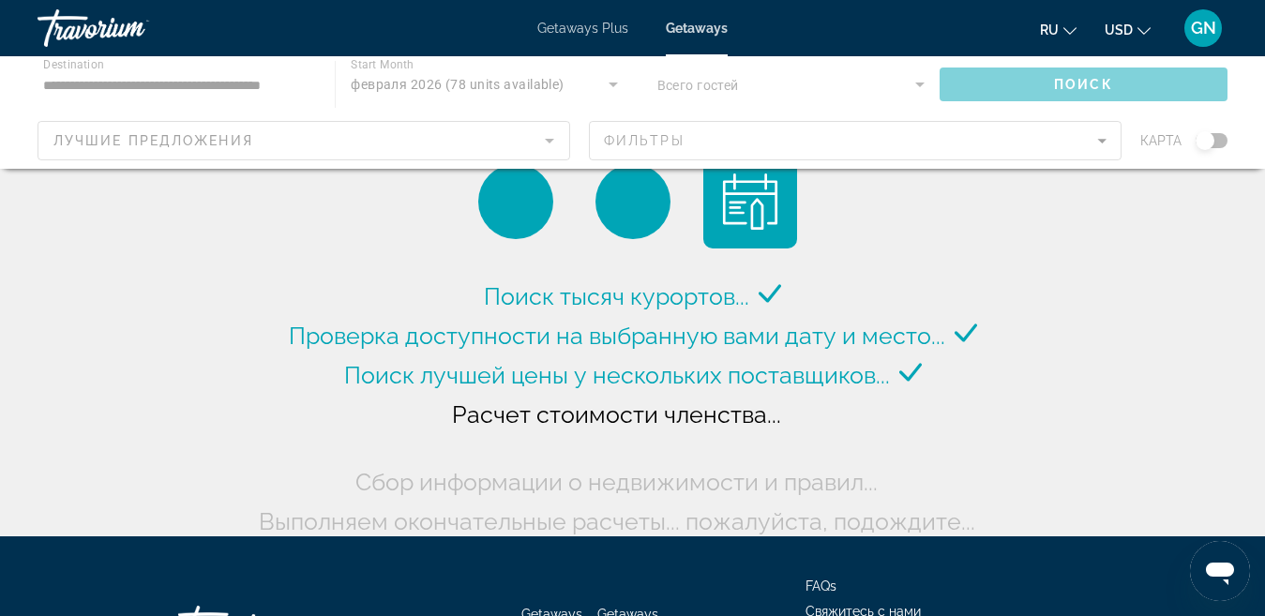
click at [153, 87] on div "Main content" at bounding box center [632, 112] width 1265 height 113
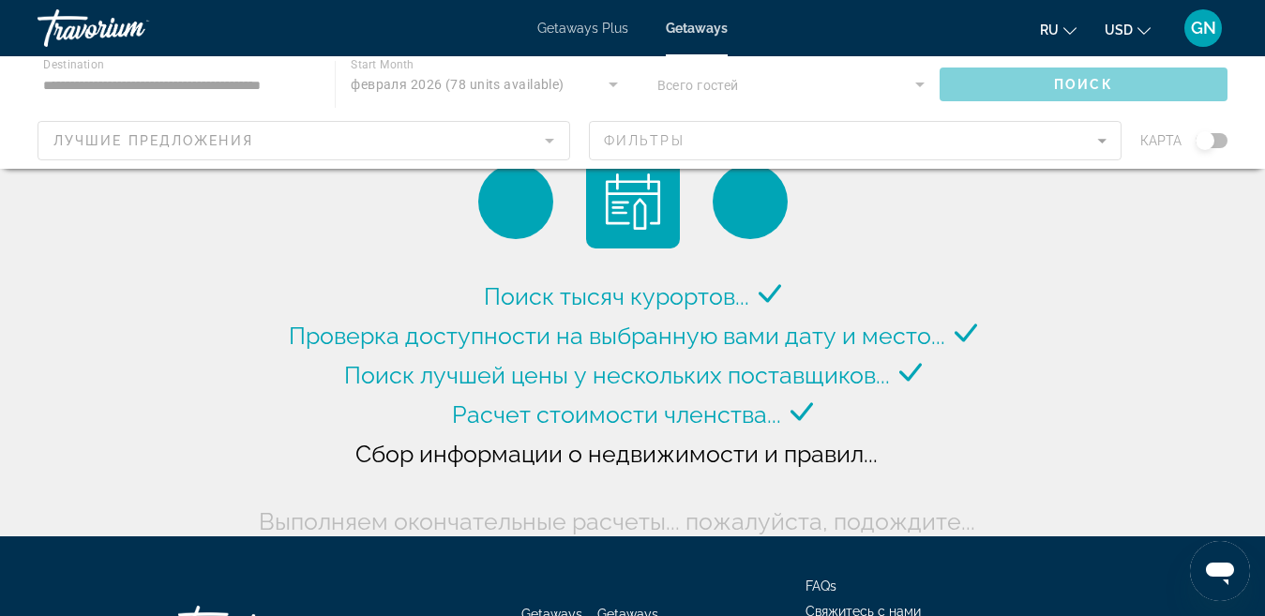
click at [156, 85] on div "Main content" at bounding box center [632, 112] width 1265 height 113
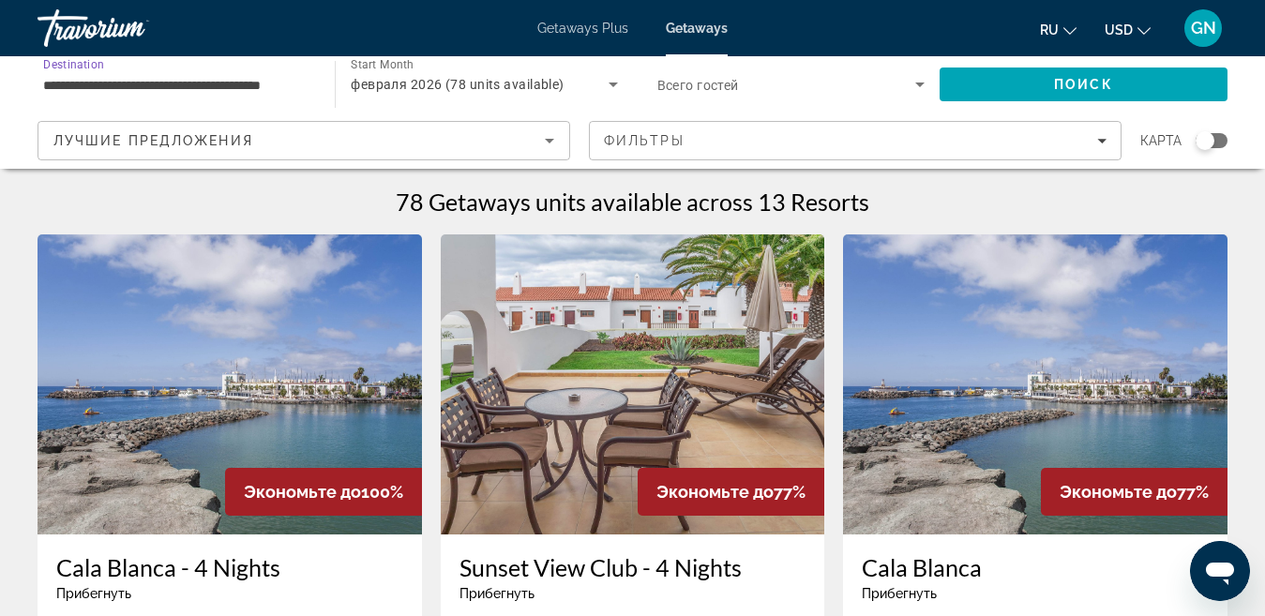
click at [253, 86] on input "**********" at bounding box center [176, 85] width 267 height 23
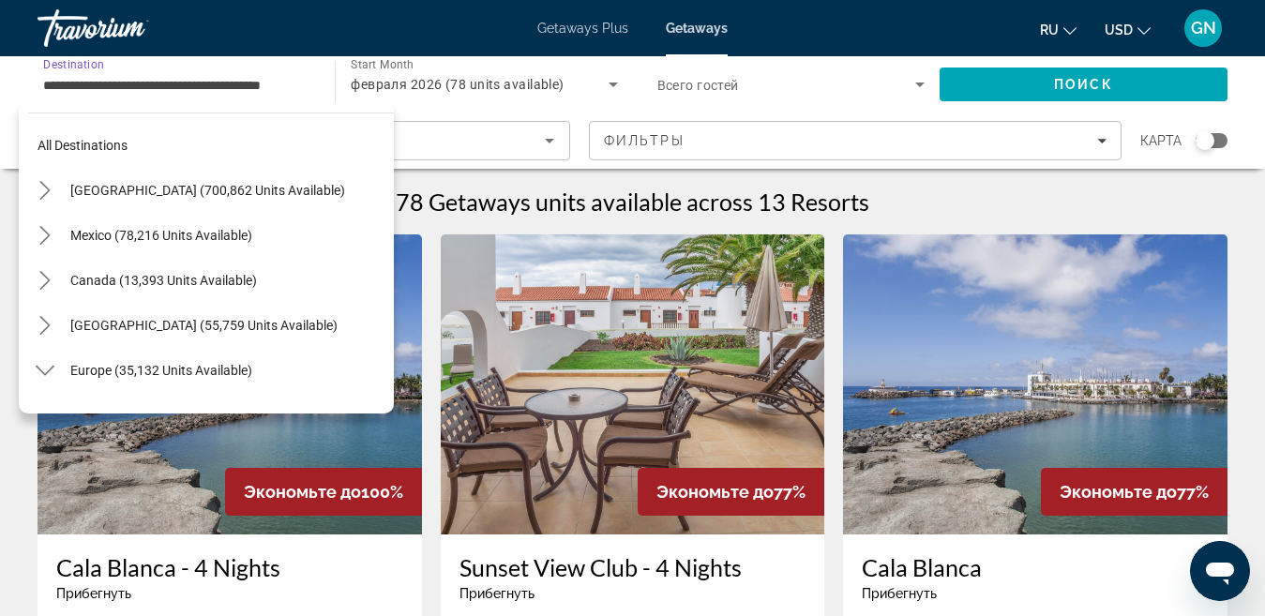
scroll to position [967, 0]
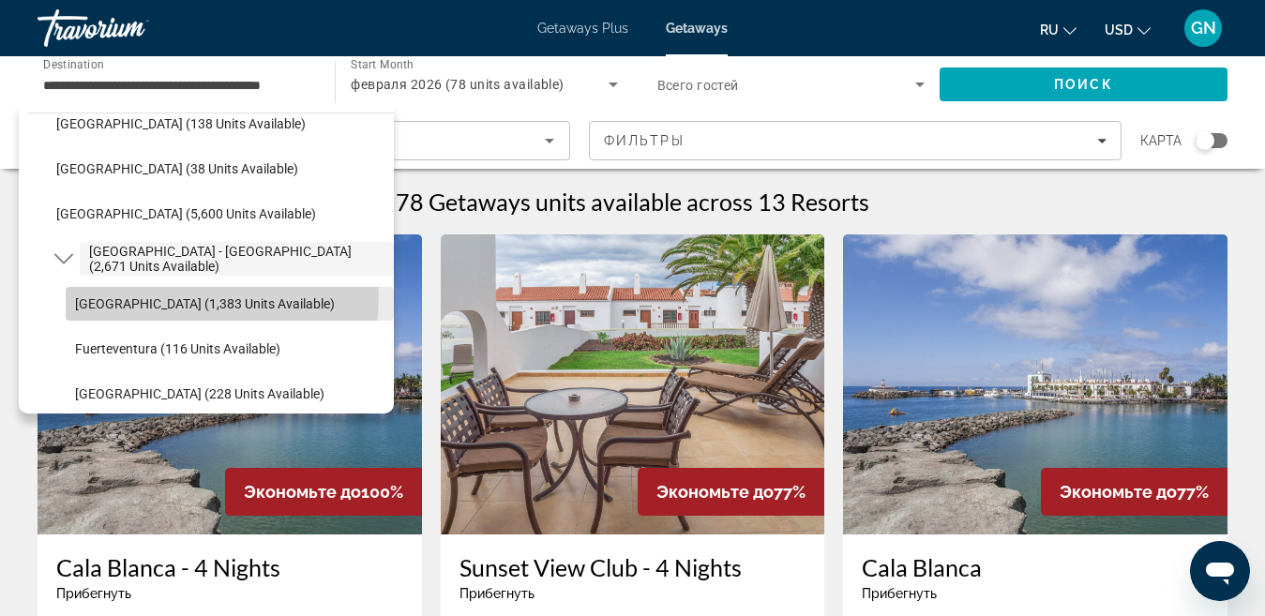
click at [206, 299] on span "[GEOGRAPHIC_DATA] (1,383 units available)" at bounding box center [205, 303] width 260 height 15
type input "**********"
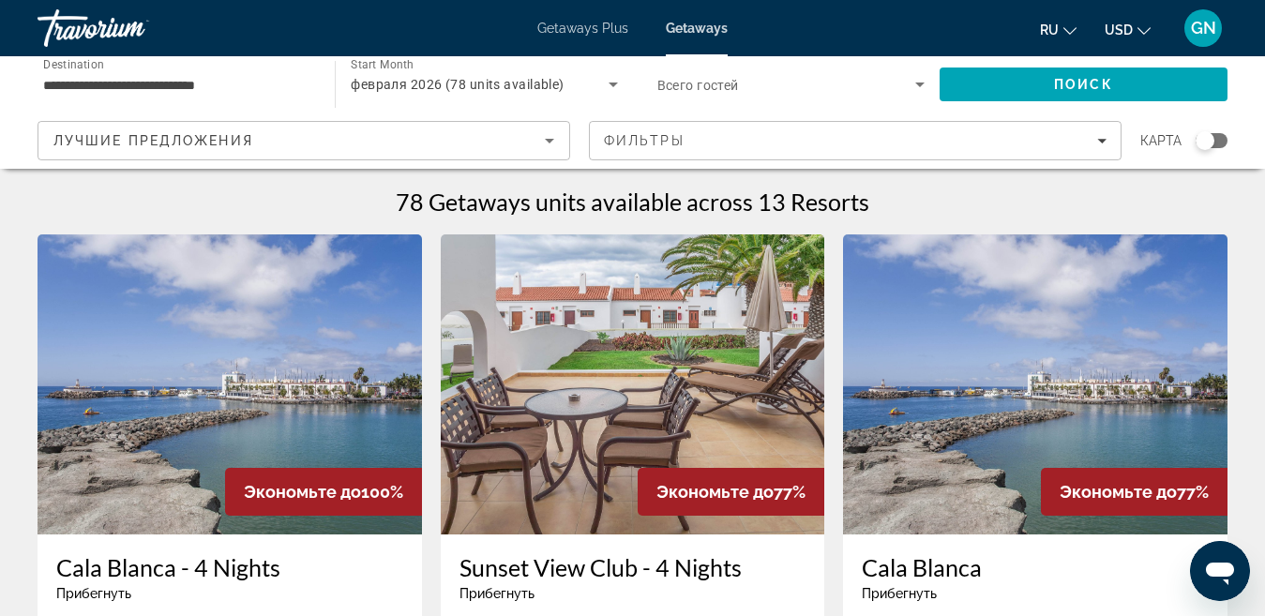
click at [1201, 142] on div "Search widget" at bounding box center [1204, 140] width 19 height 19
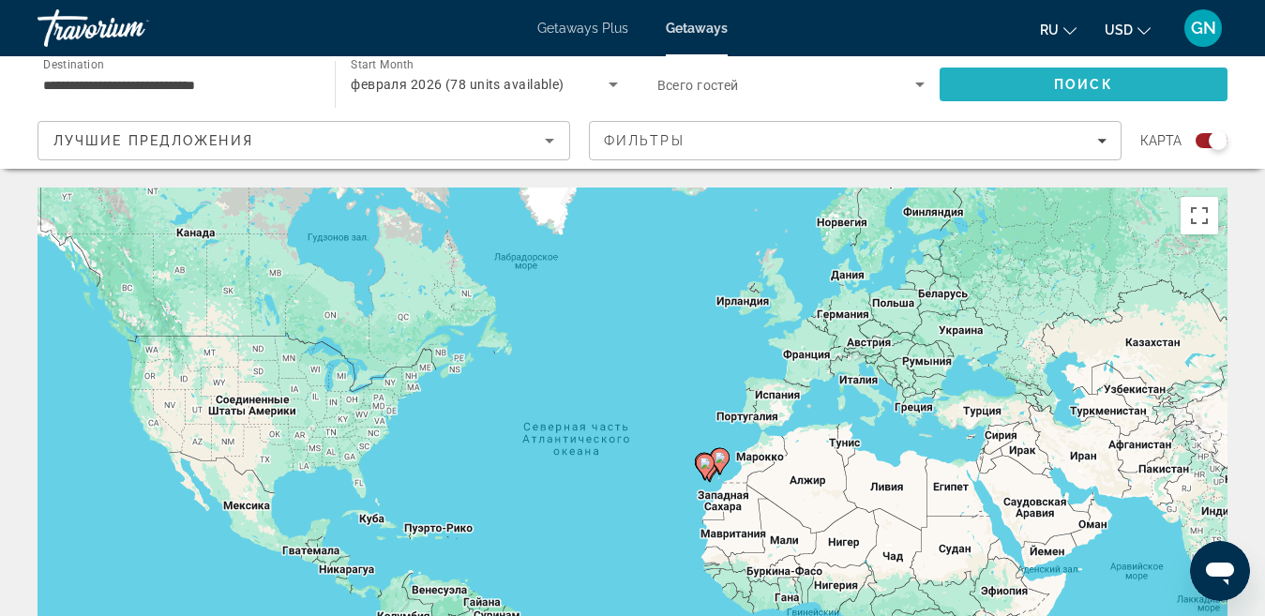
click at [1113, 84] on span "Search" at bounding box center [1083, 84] width 288 height 45
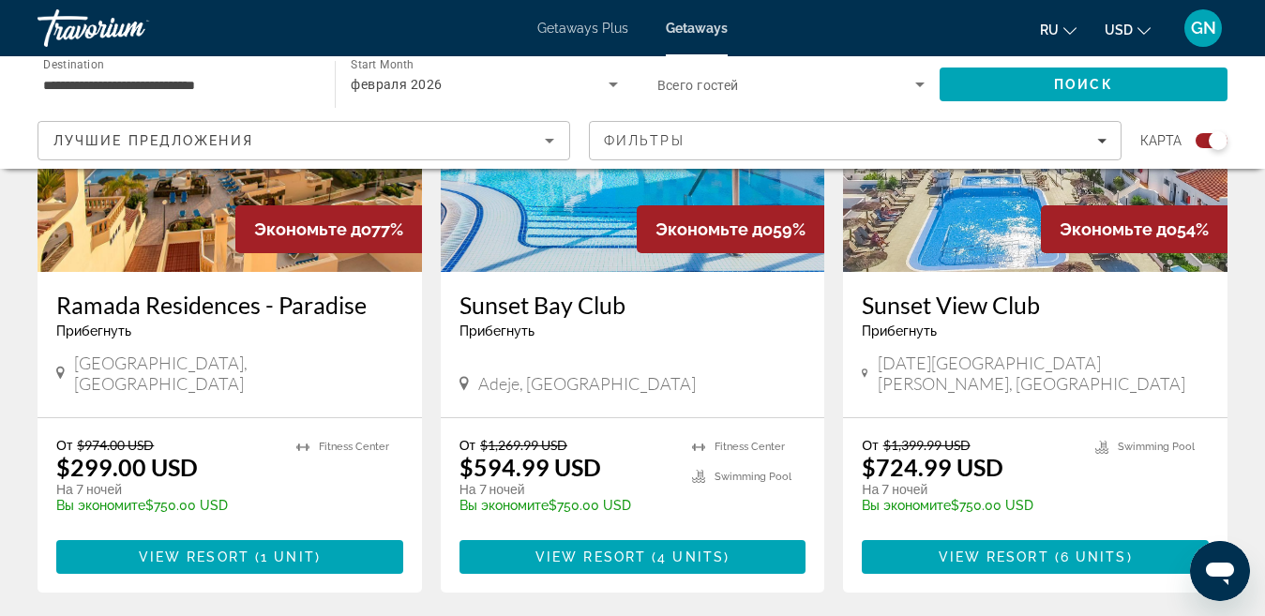
scroll to position [750, 0]
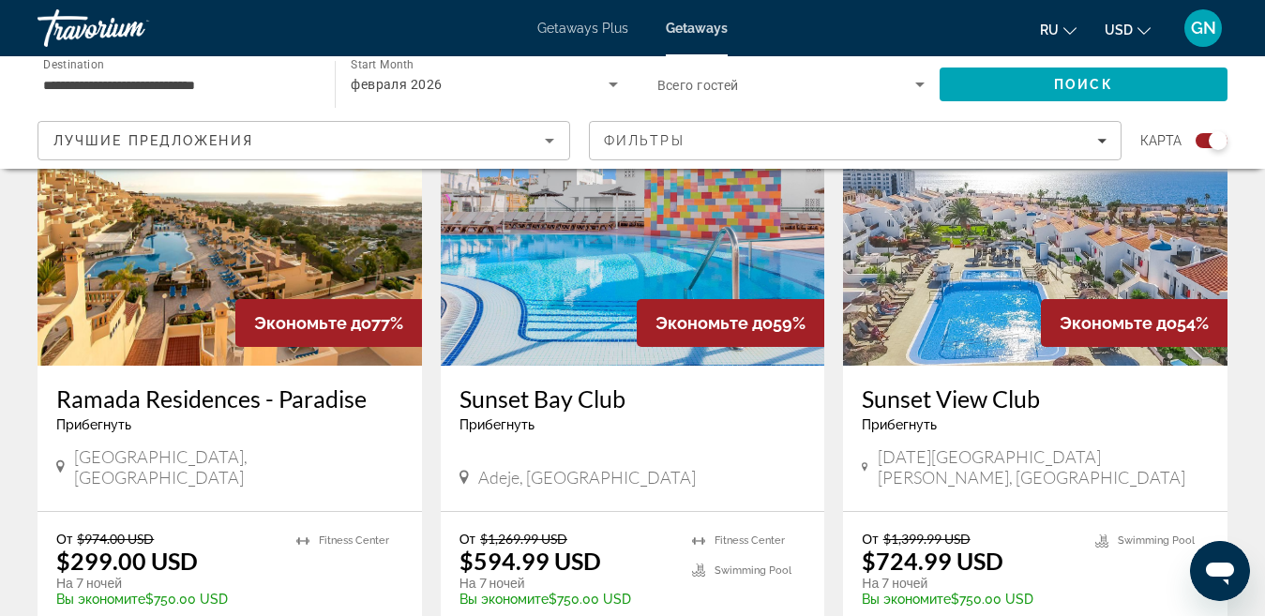
click at [204, 234] on img "Main content" at bounding box center [230, 216] width 384 height 300
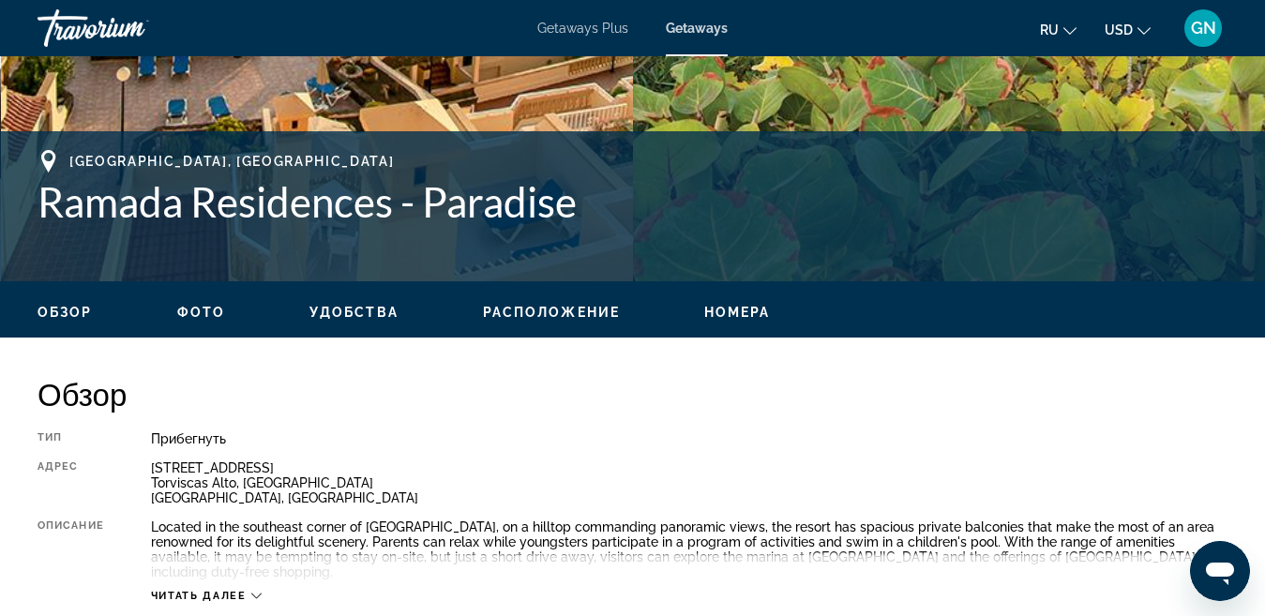
scroll to position [656, 0]
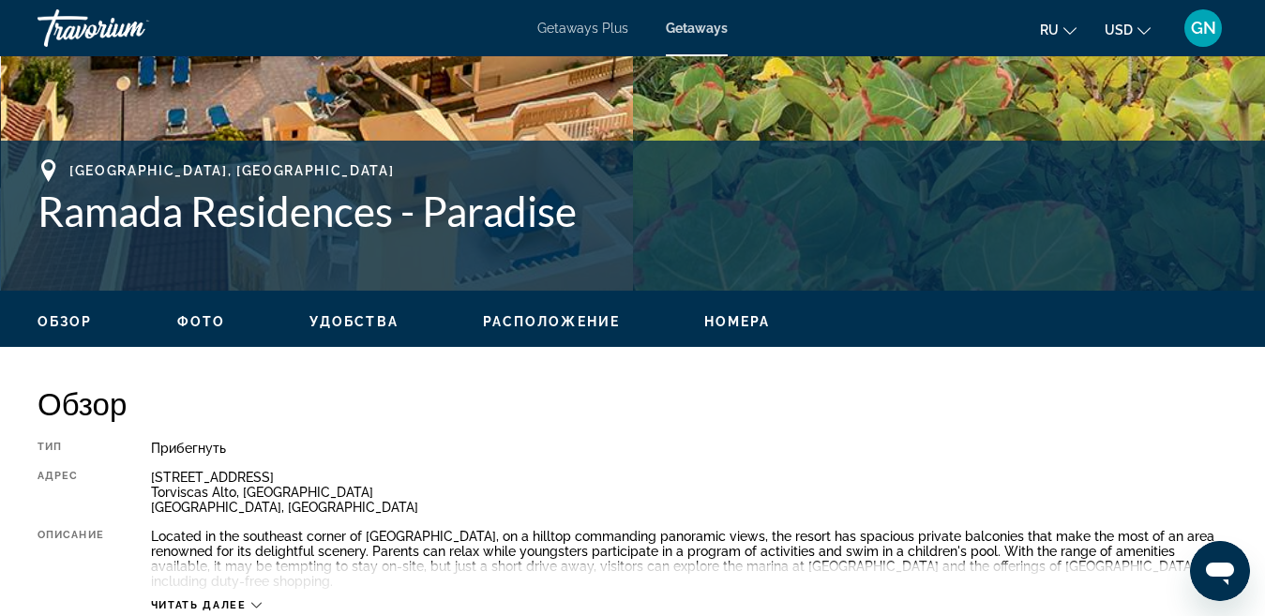
click at [83, 324] on span "Обзор" at bounding box center [65, 321] width 55 height 15
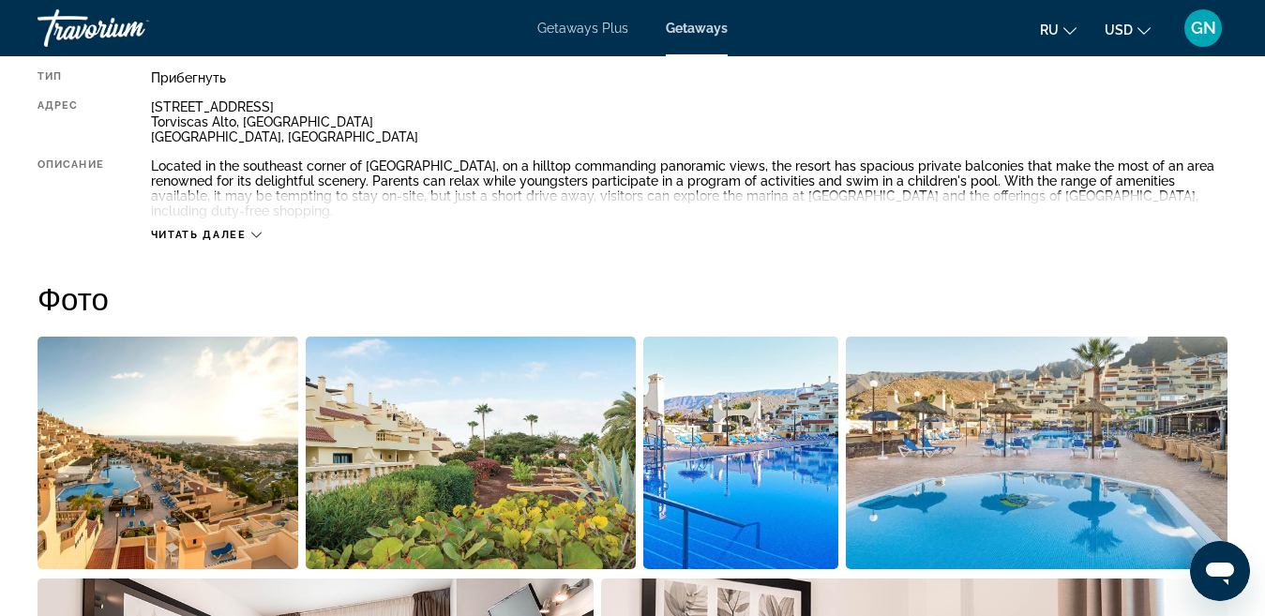
scroll to position [1116, 0]
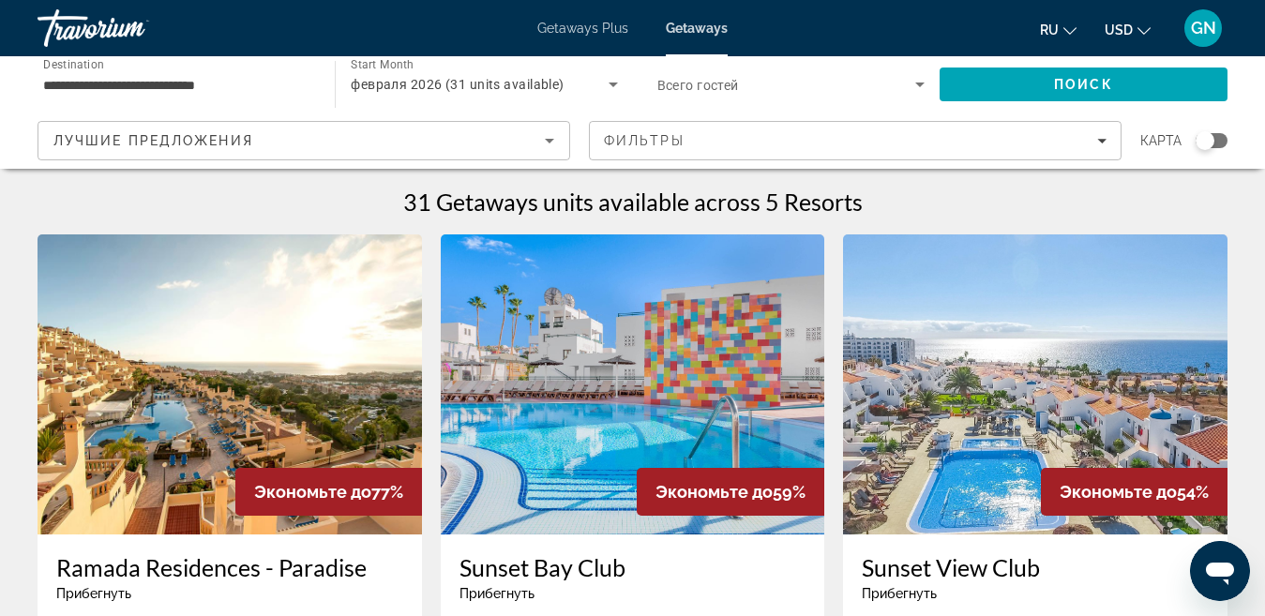
click at [662, 366] on img "Main content" at bounding box center [633, 384] width 384 height 300
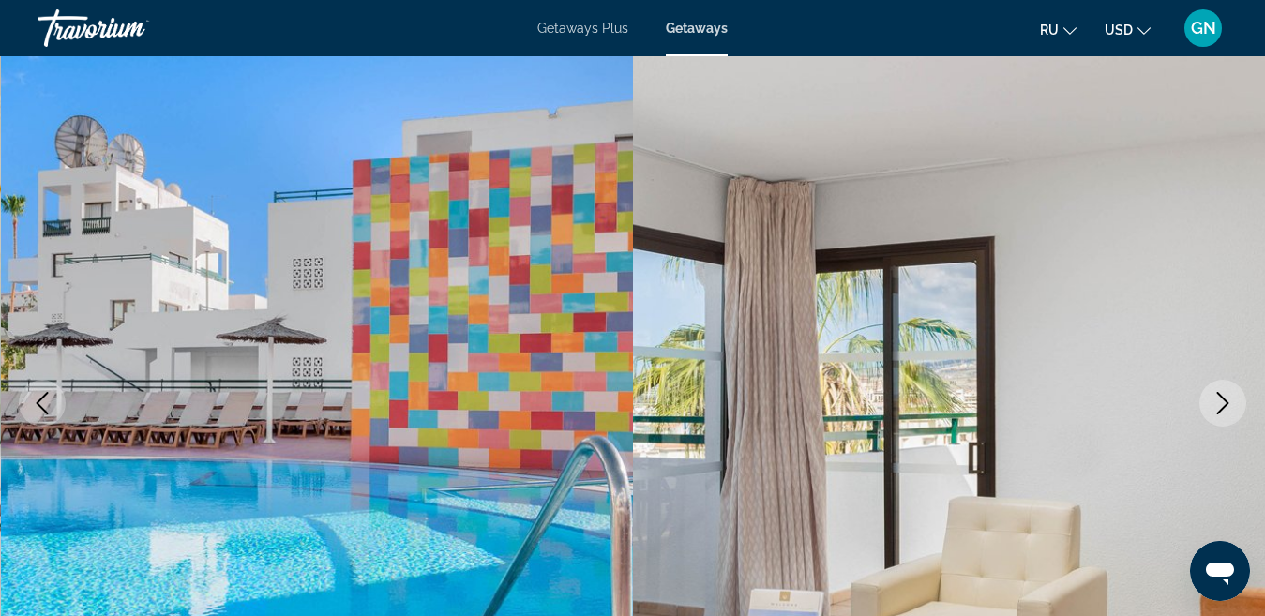
scroll to position [94, 0]
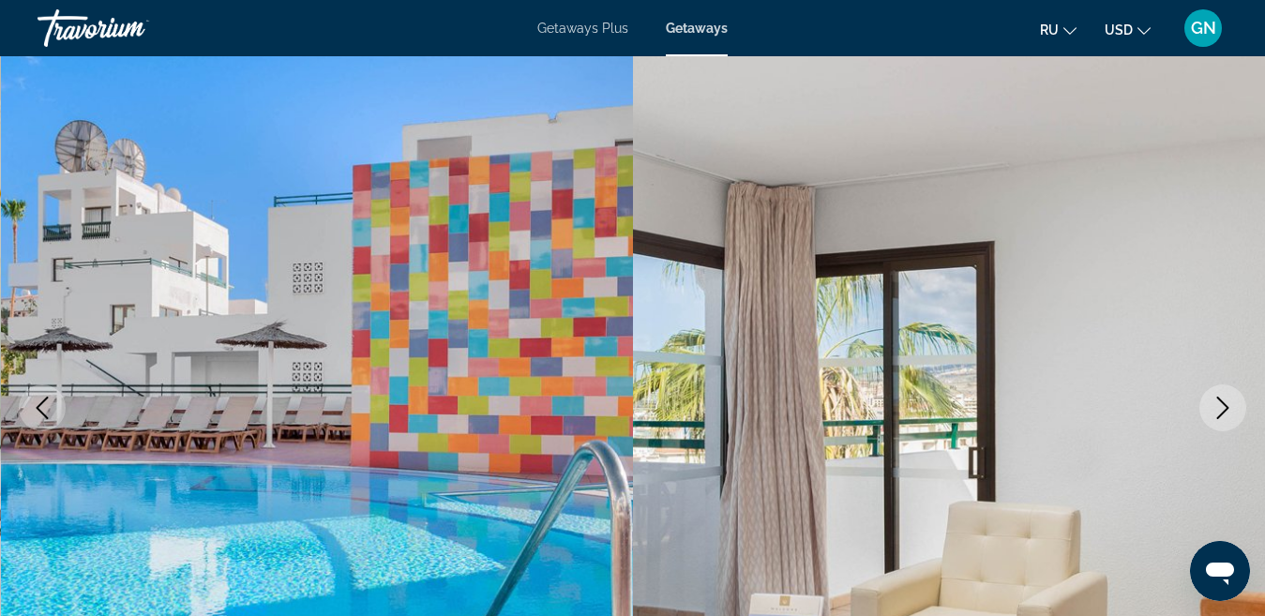
click at [1222, 410] on icon "Next image" at bounding box center [1222, 408] width 23 height 23
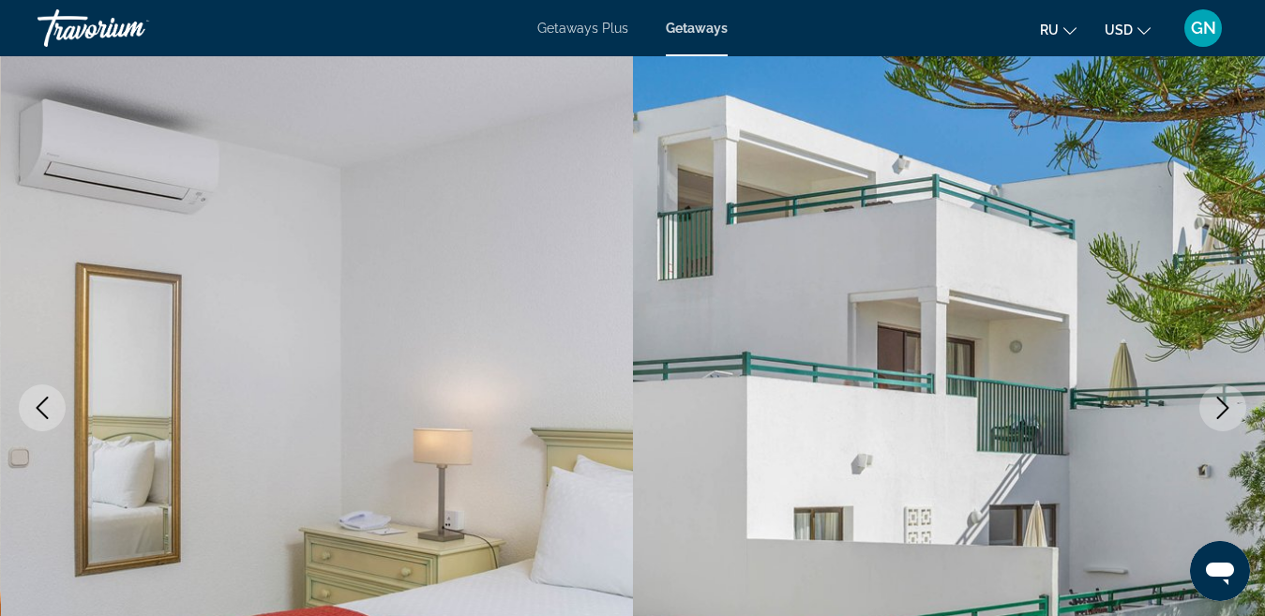
click at [1222, 410] on icon "Next image" at bounding box center [1222, 408] width 23 height 23
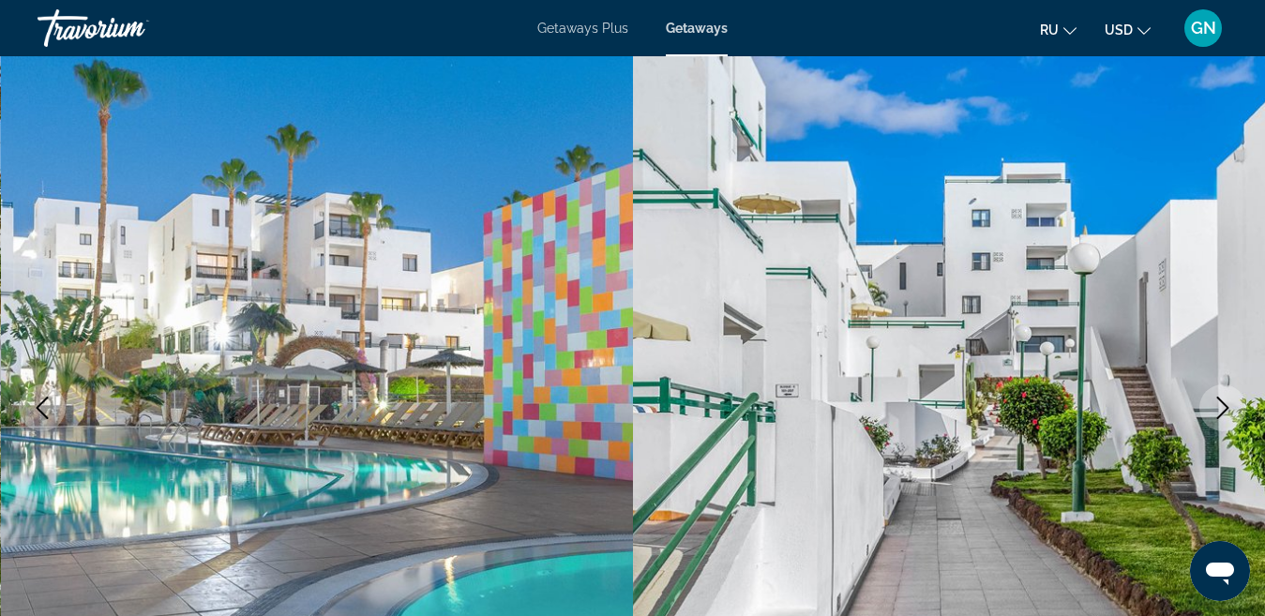
click at [1227, 409] on icon "Next image" at bounding box center [1223, 408] width 12 height 23
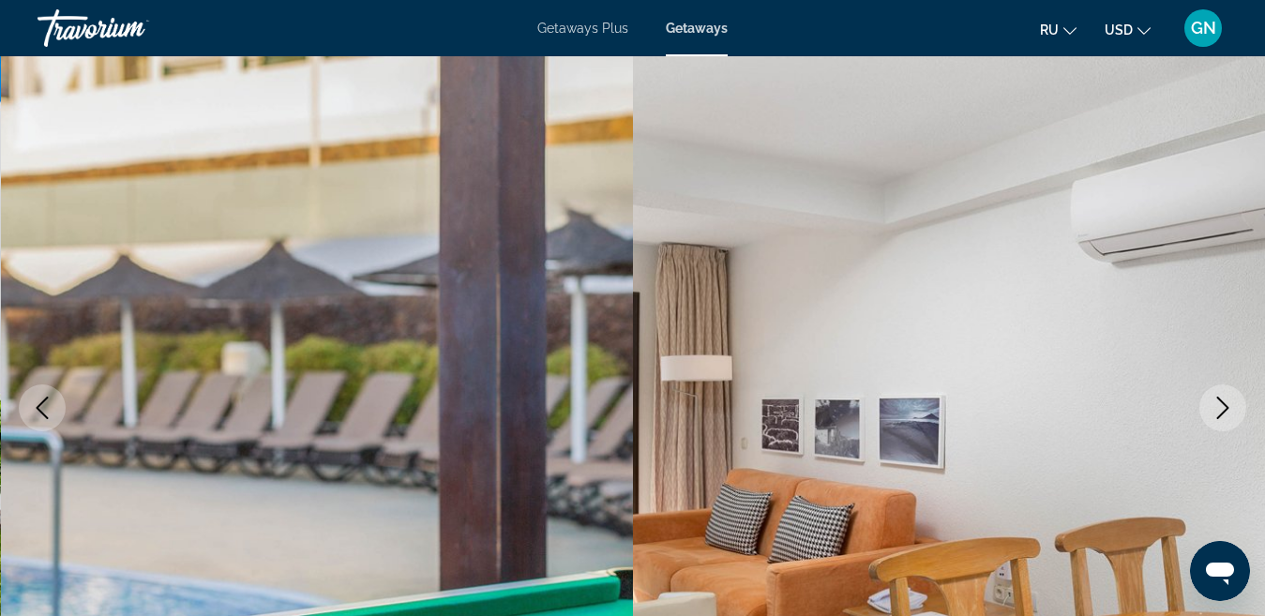
click at [1227, 409] on icon "Next image" at bounding box center [1223, 408] width 12 height 23
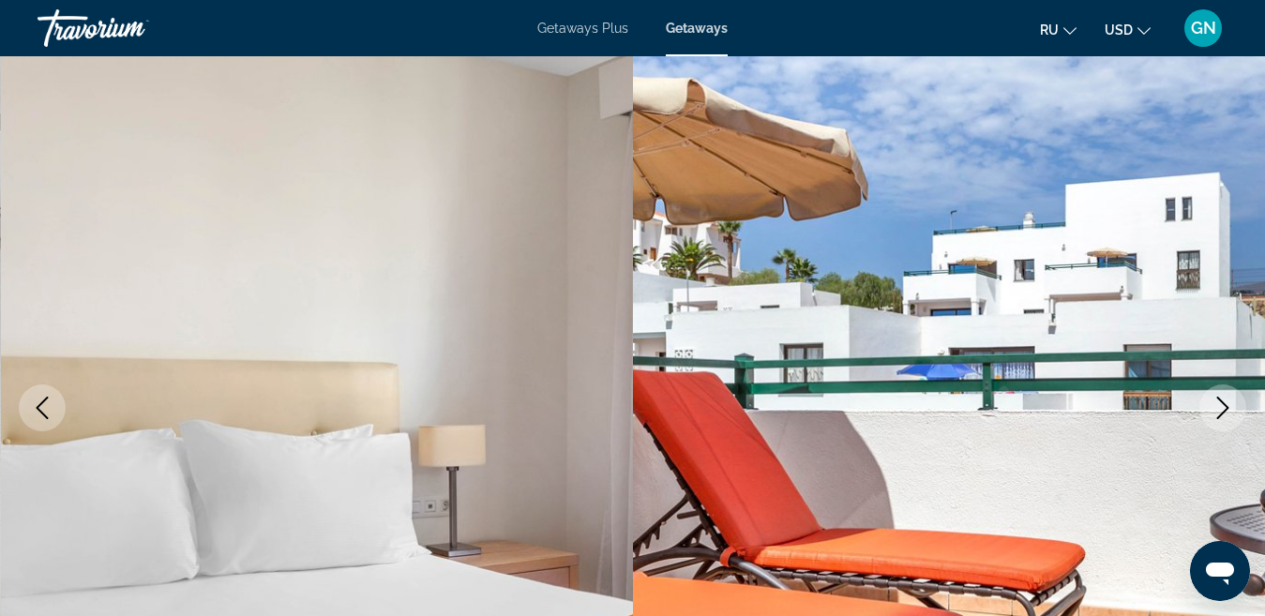
click at [1227, 409] on icon "Next image" at bounding box center [1223, 408] width 12 height 23
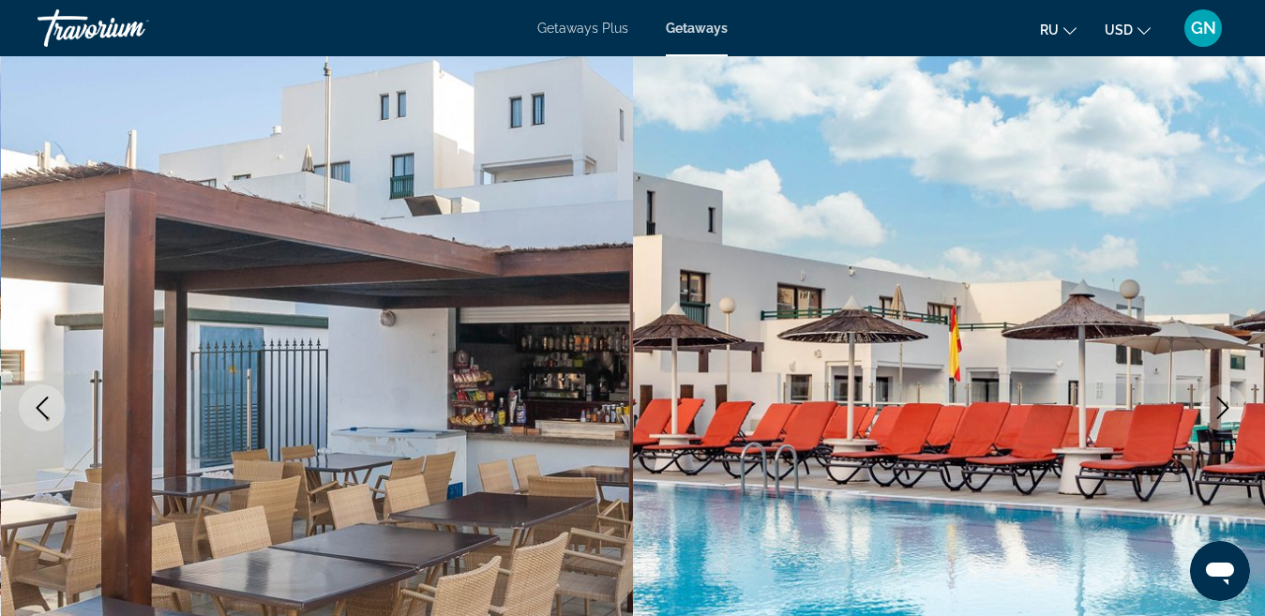
click at [1214, 409] on icon "Next image" at bounding box center [1222, 408] width 23 height 23
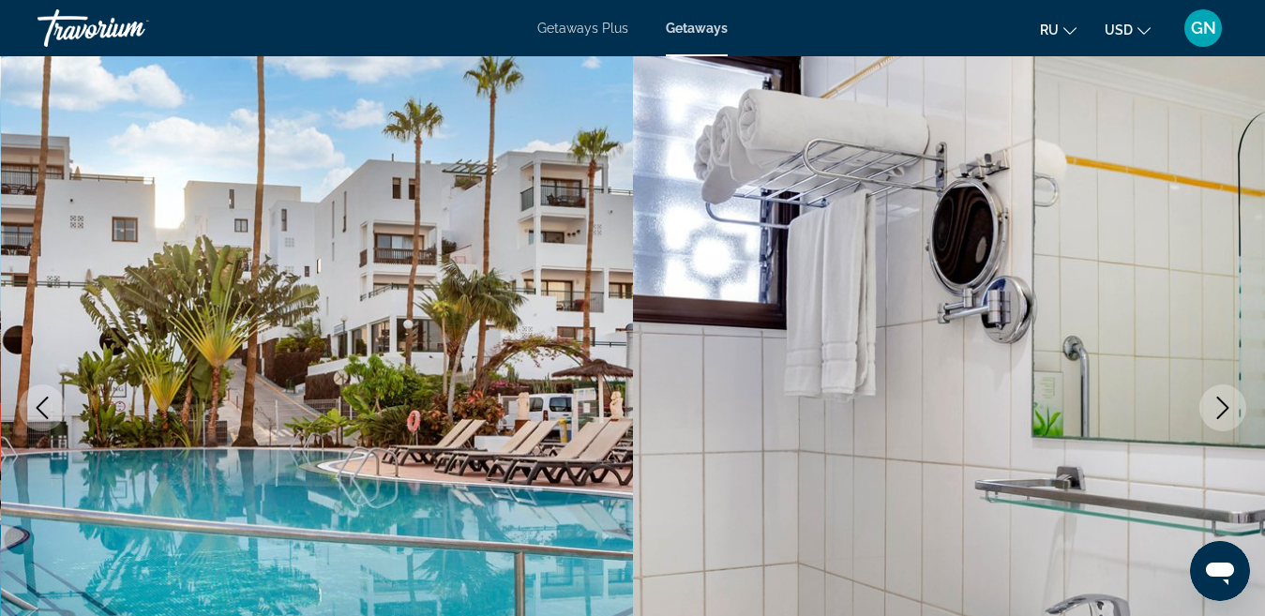
click at [1214, 409] on icon "Next image" at bounding box center [1222, 408] width 23 height 23
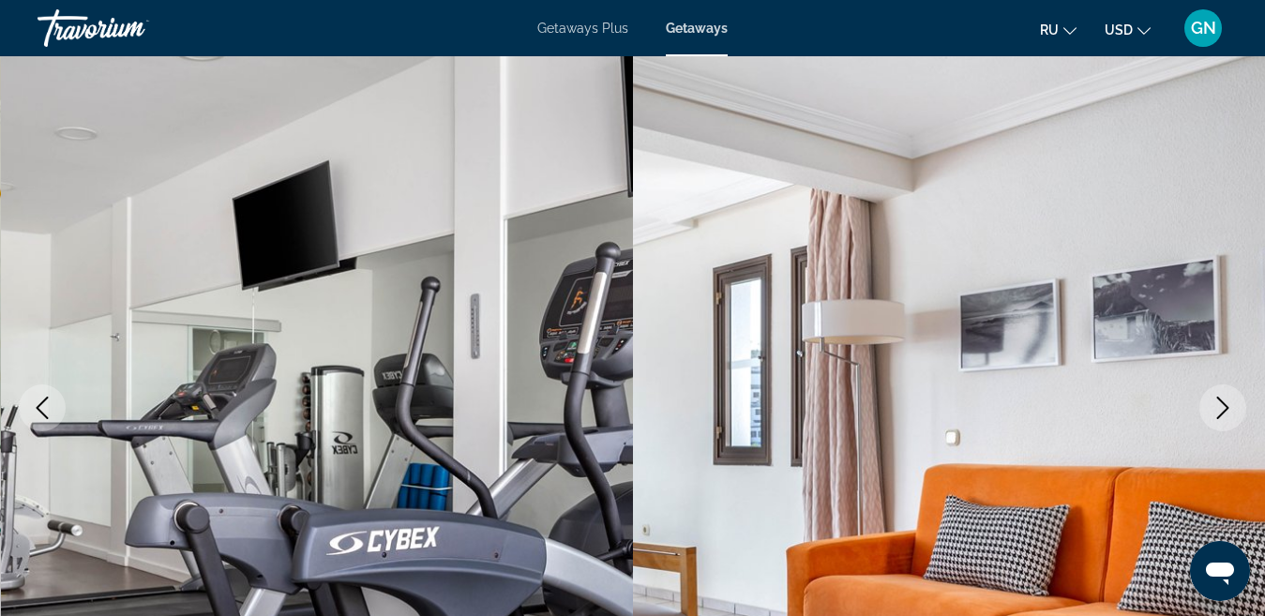
click at [1214, 409] on icon "Next image" at bounding box center [1222, 408] width 23 height 23
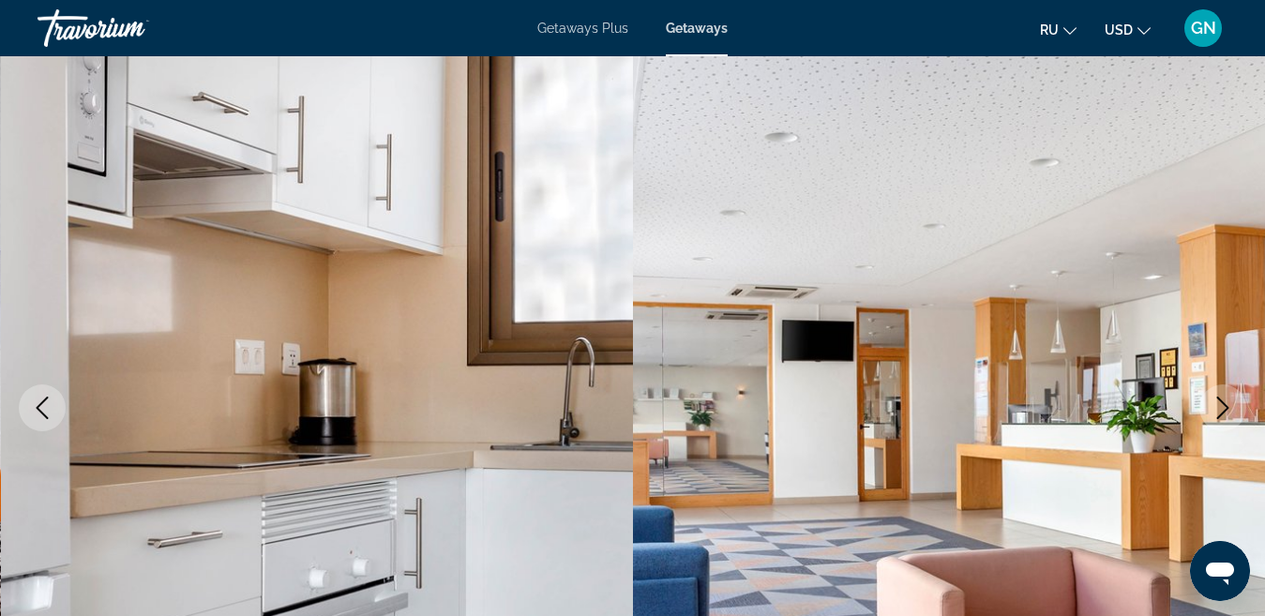
click at [1214, 409] on icon "Next image" at bounding box center [1222, 408] width 23 height 23
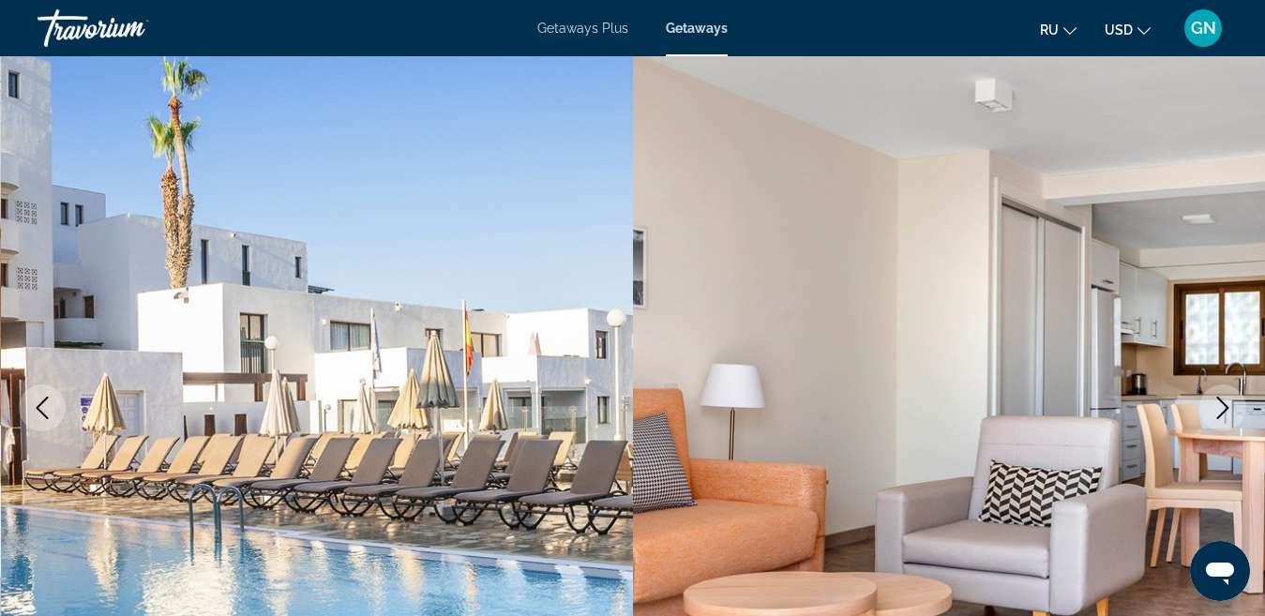
click at [1222, 405] on icon "Next image" at bounding box center [1222, 408] width 23 height 23
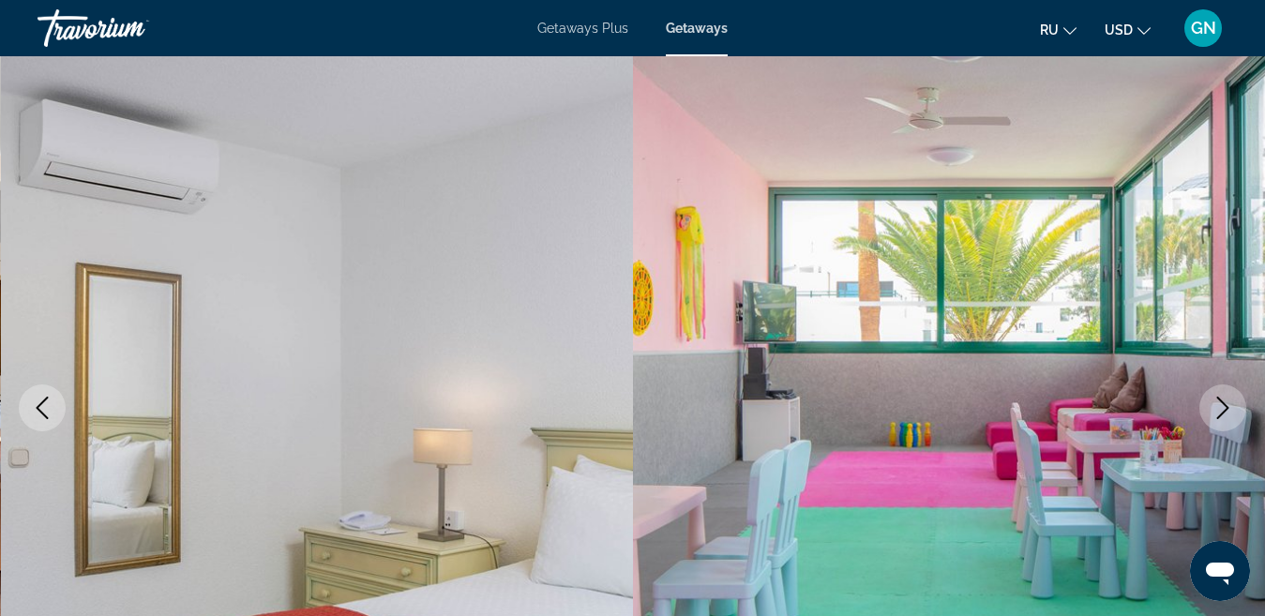
click at [1222, 405] on icon "Next image" at bounding box center [1222, 408] width 23 height 23
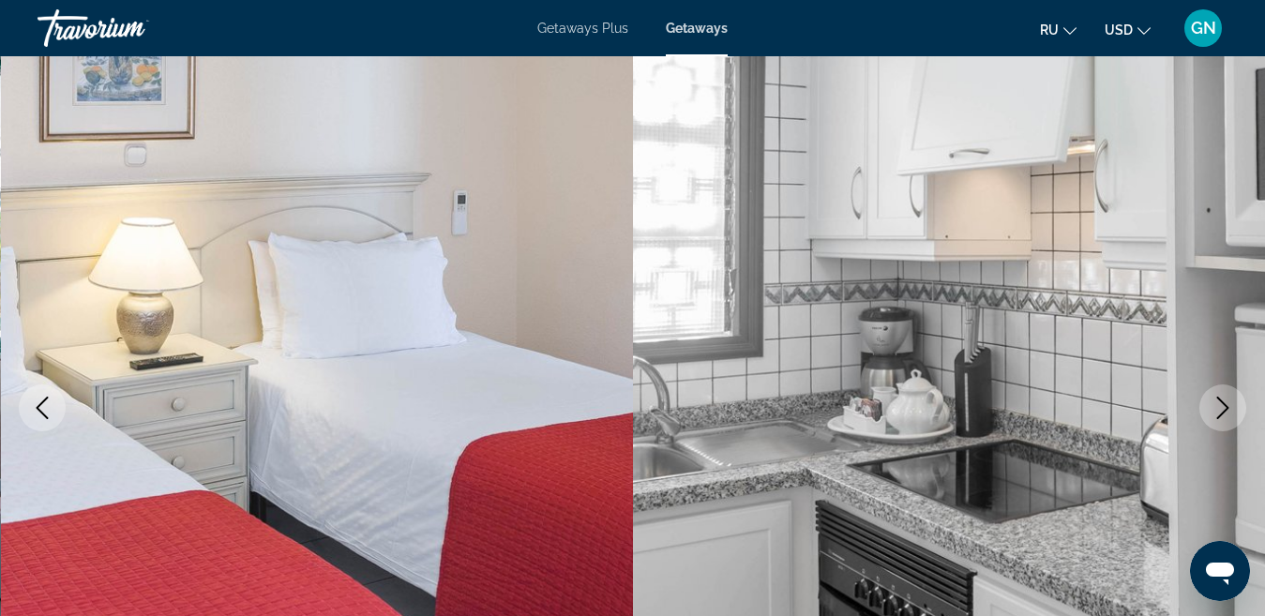
click at [1222, 405] on icon "Next image" at bounding box center [1222, 408] width 23 height 23
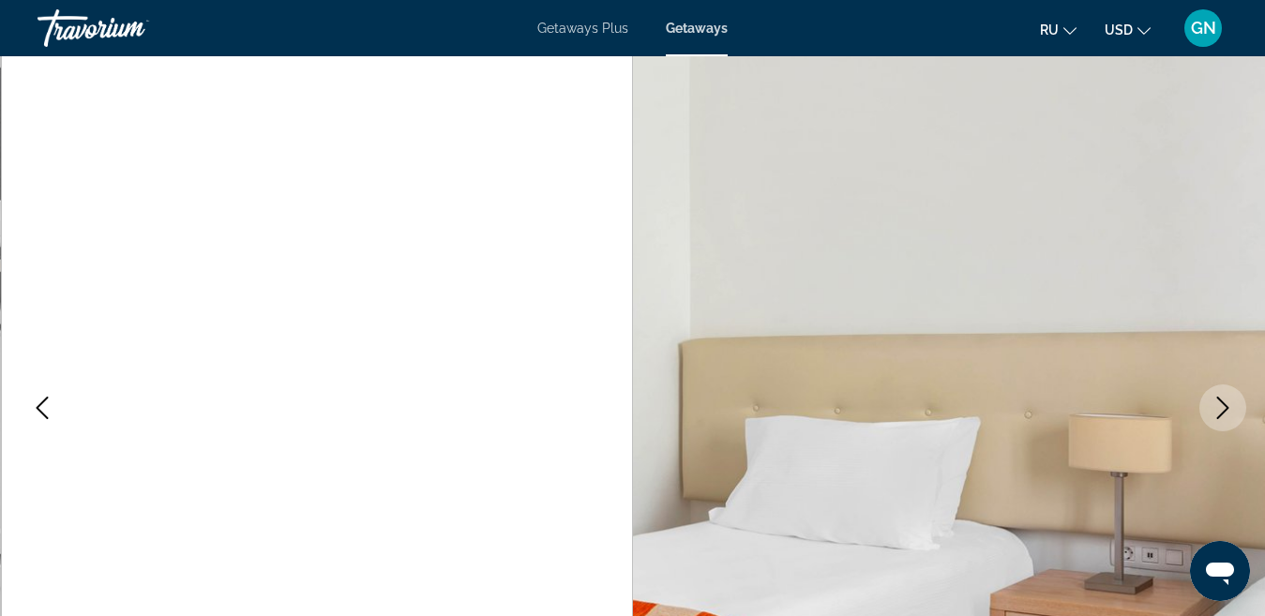
click at [1222, 405] on icon "Next image" at bounding box center [1222, 408] width 23 height 23
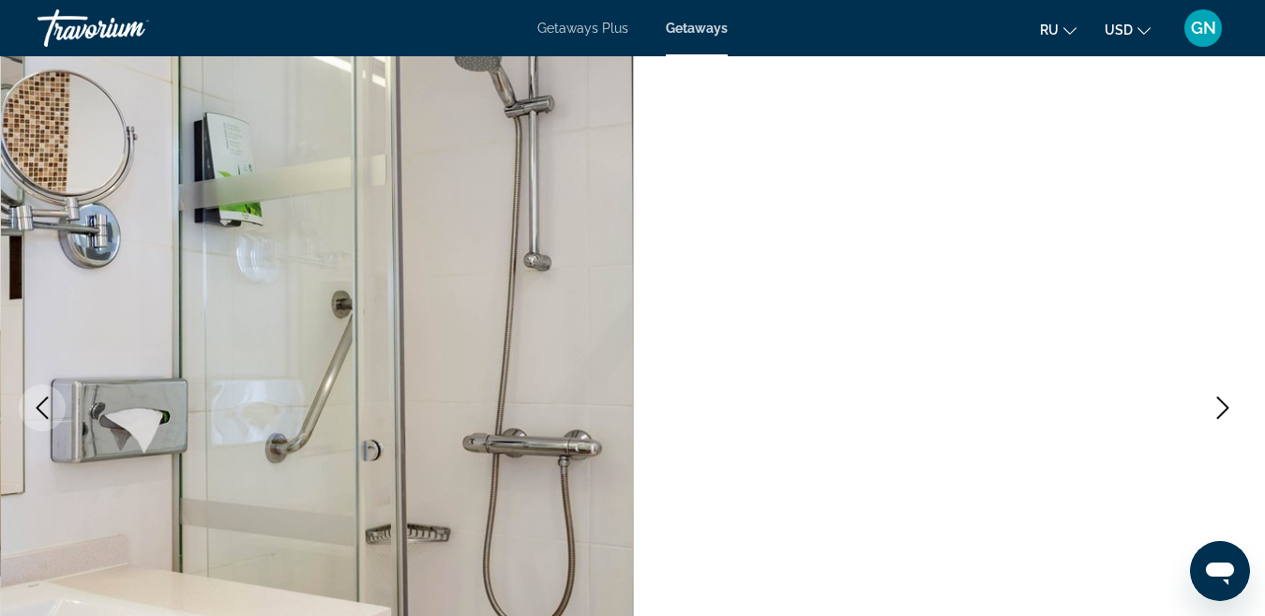
click at [1222, 405] on icon "Next image" at bounding box center [1222, 408] width 23 height 23
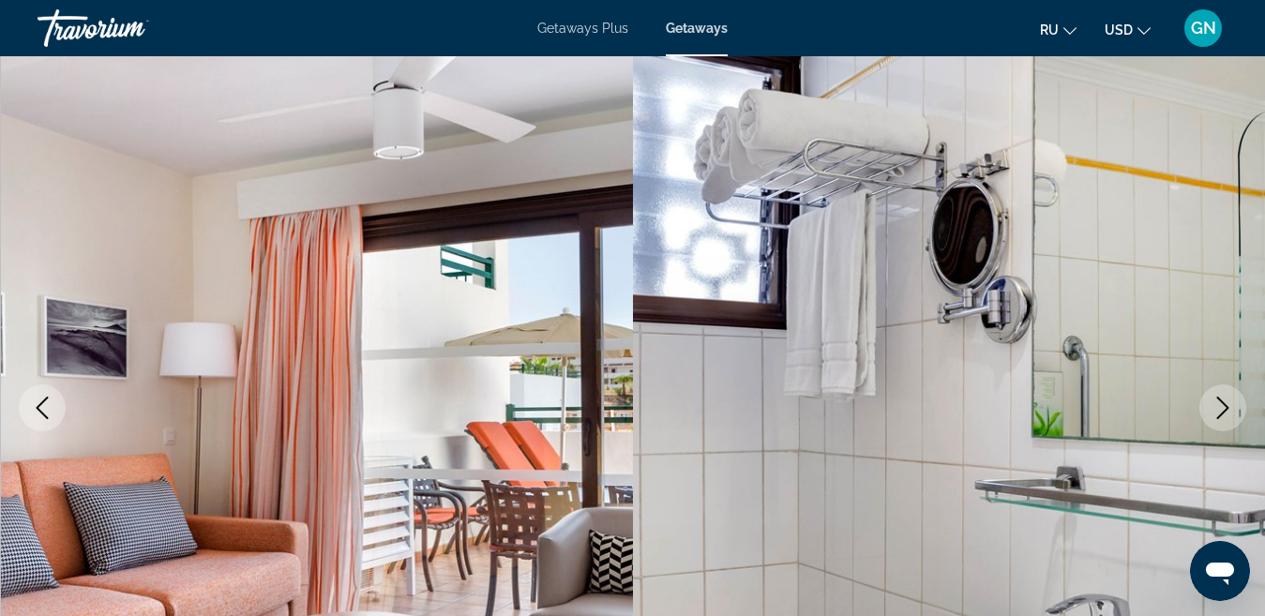
click at [1222, 405] on icon "Next image" at bounding box center [1222, 408] width 23 height 23
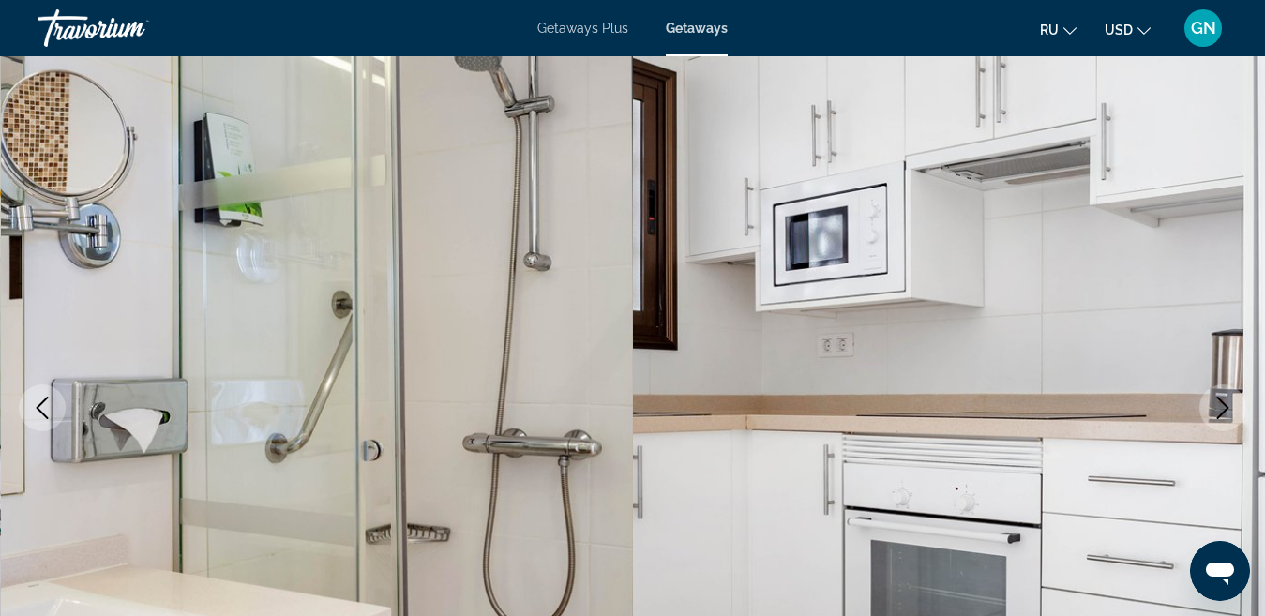
click at [1222, 405] on icon "Next image" at bounding box center [1222, 408] width 23 height 23
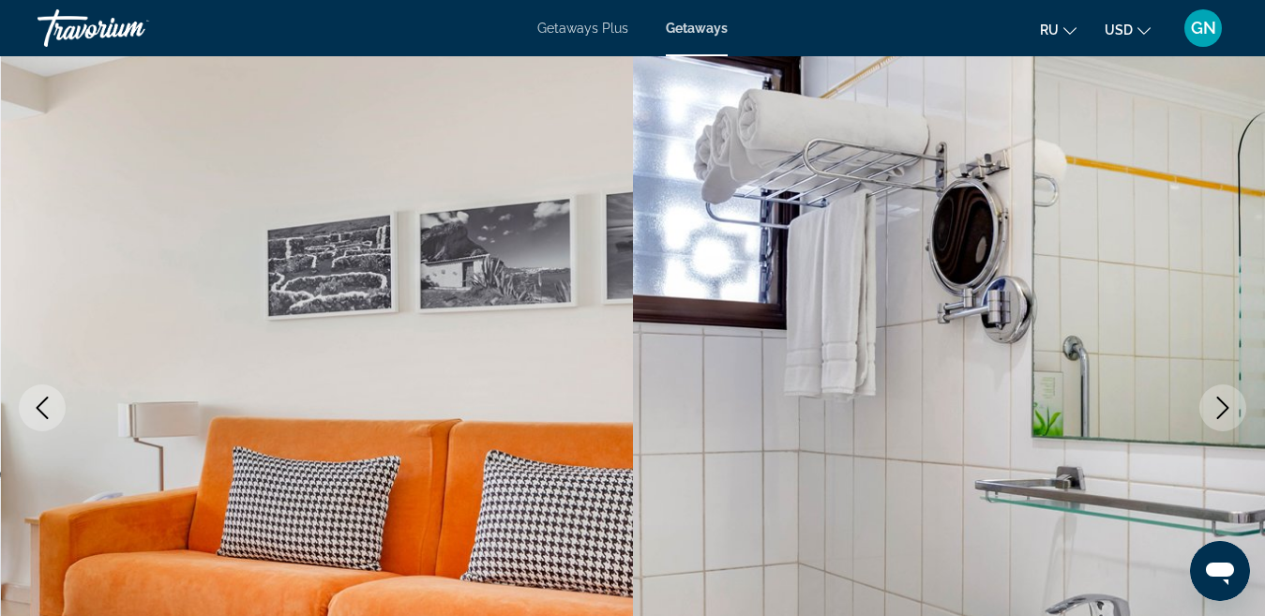
click at [1222, 405] on icon "Next image" at bounding box center [1222, 408] width 23 height 23
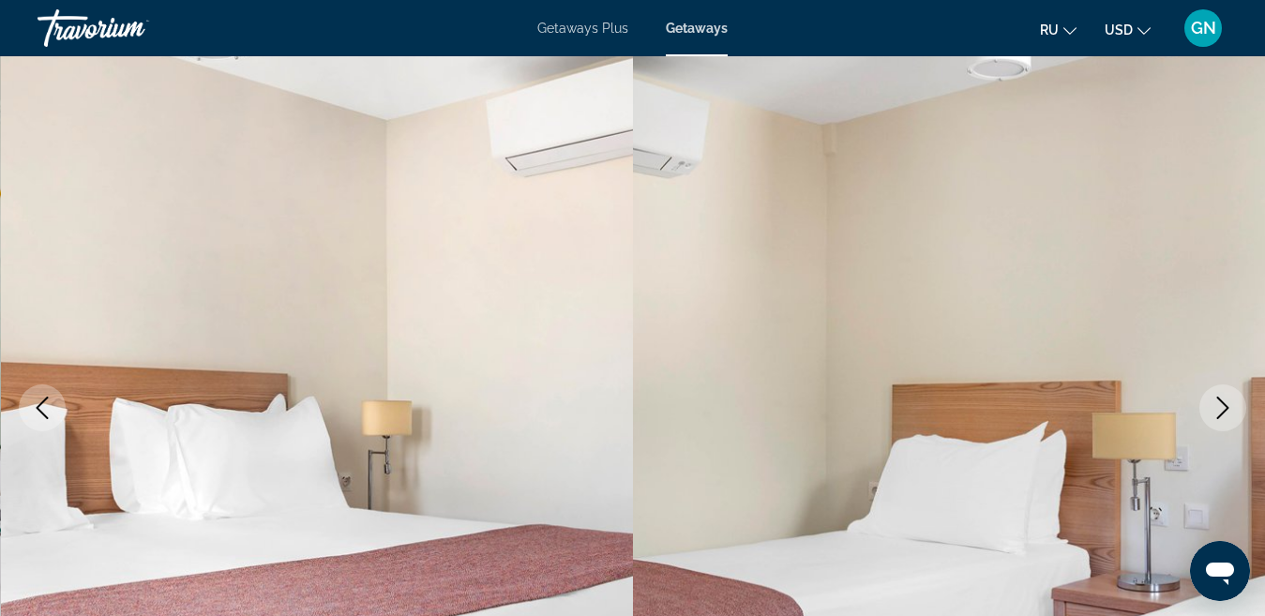
click at [1222, 405] on icon "Next image" at bounding box center [1222, 408] width 23 height 23
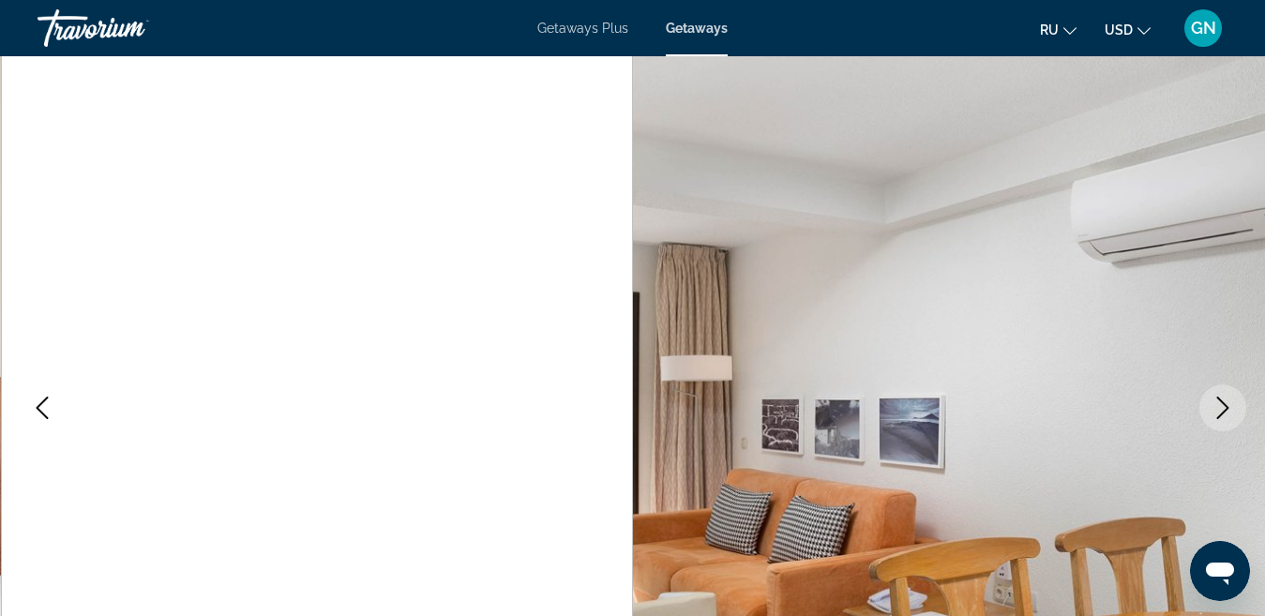
click at [1222, 405] on icon "Next image" at bounding box center [1222, 408] width 23 height 23
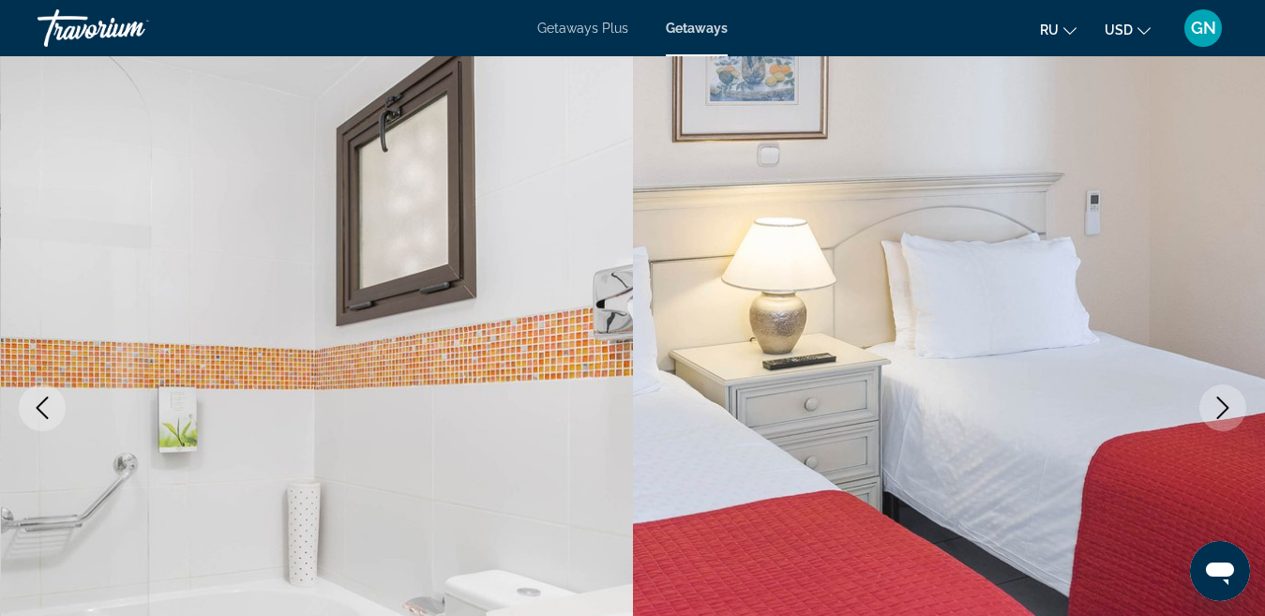
click at [1222, 405] on icon "Next image" at bounding box center [1222, 408] width 23 height 23
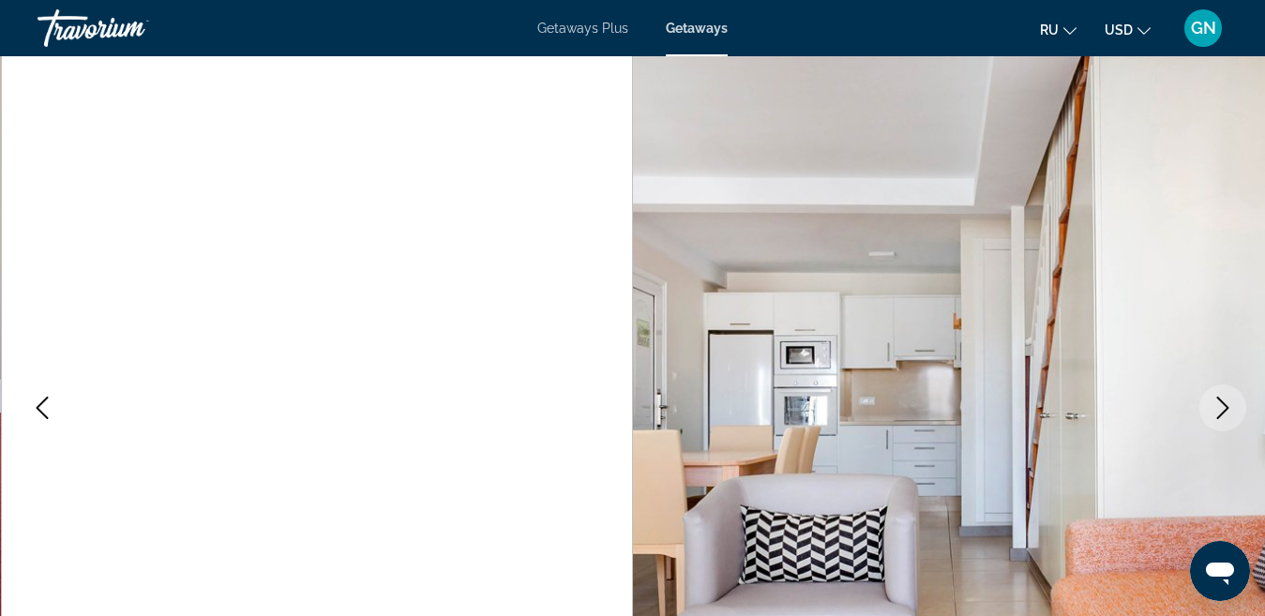
click at [1222, 405] on icon "Next image" at bounding box center [1222, 408] width 23 height 23
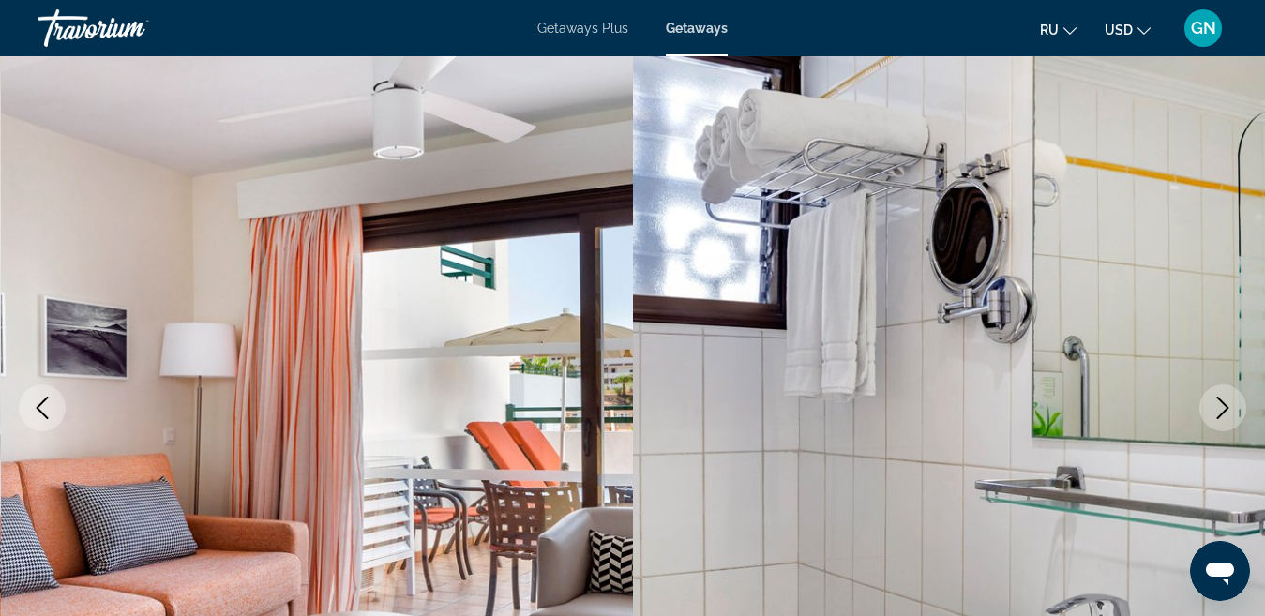
click at [1222, 405] on icon "Next image" at bounding box center [1222, 408] width 23 height 23
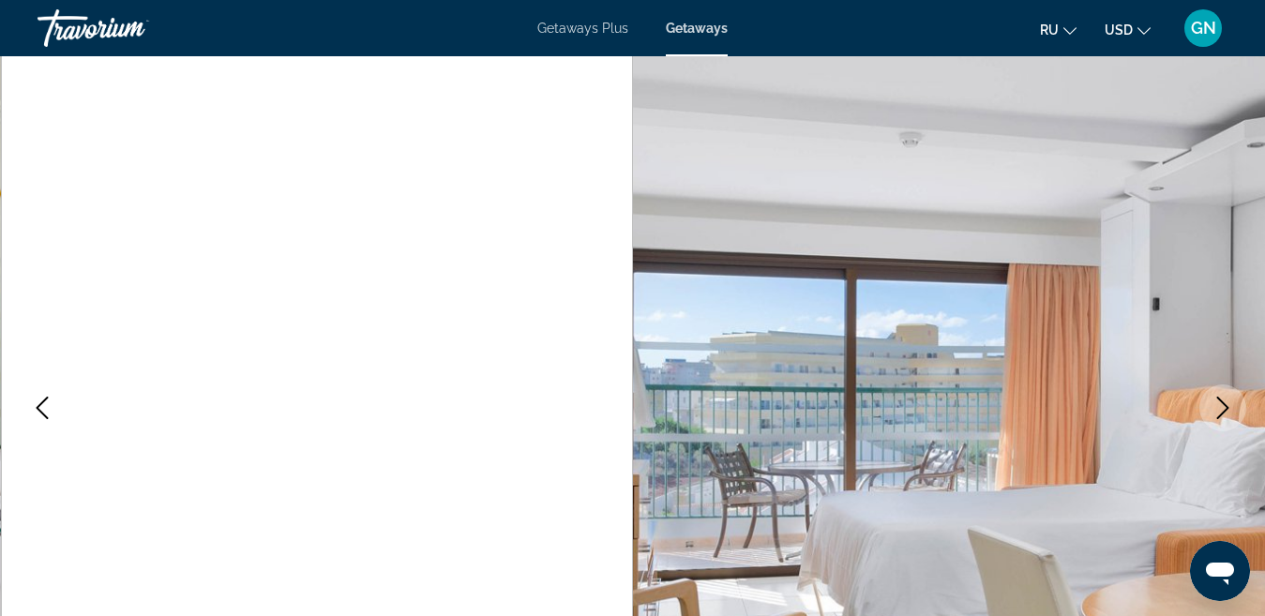
click at [40, 398] on icon "Previous image" at bounding box center [42, 408] width 23 height 23
